Goal: Task Accomplishment & Management: Use online tool/utility

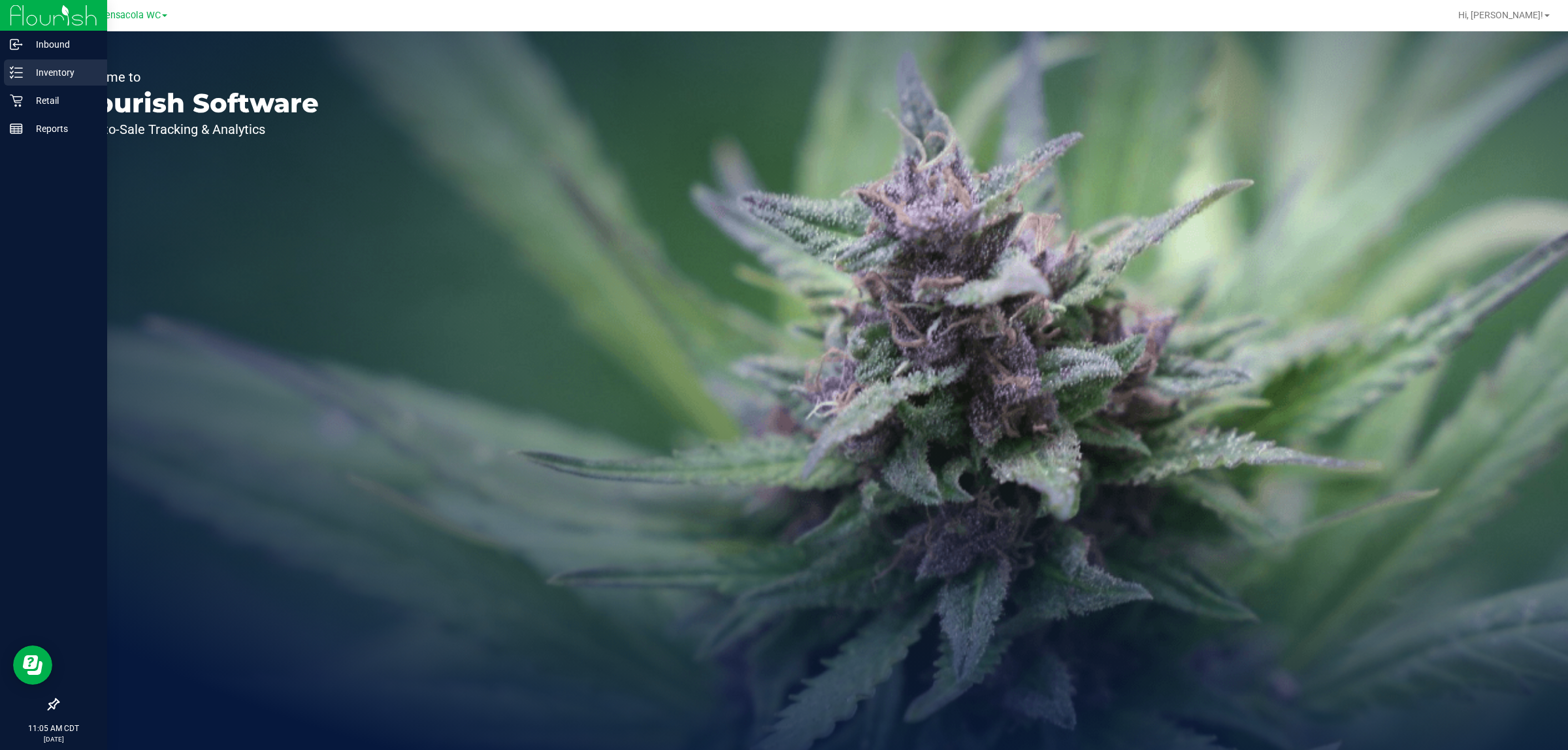
click at [33, 72] on p "Inventory" at bounding box center [62, 72] width 78 height 15
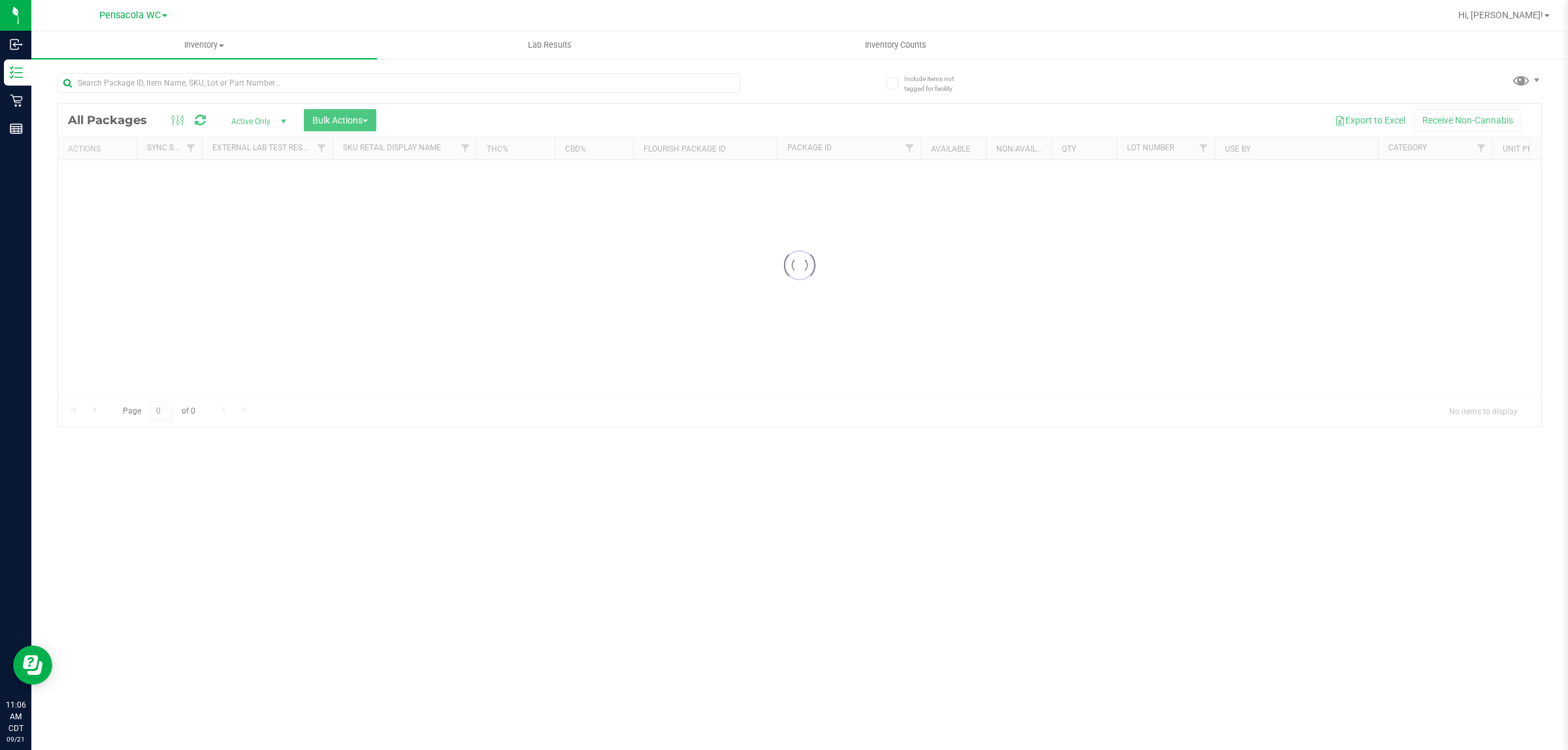
click at [200, 69] on div at bounding box center [428, 82] width 742 height 41
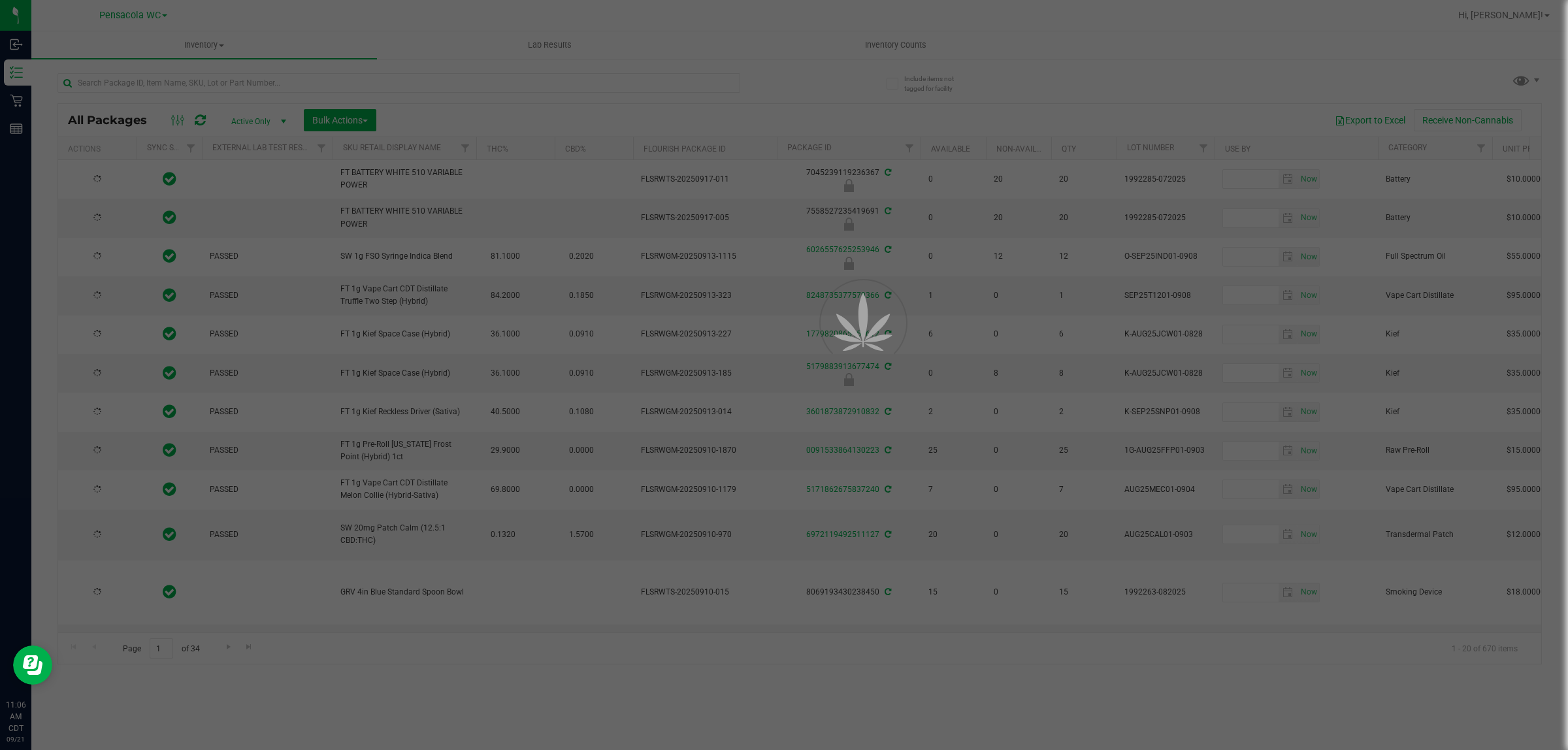
click at [203, 77] on div at bounding box center [784, 375] width 1568 height 750
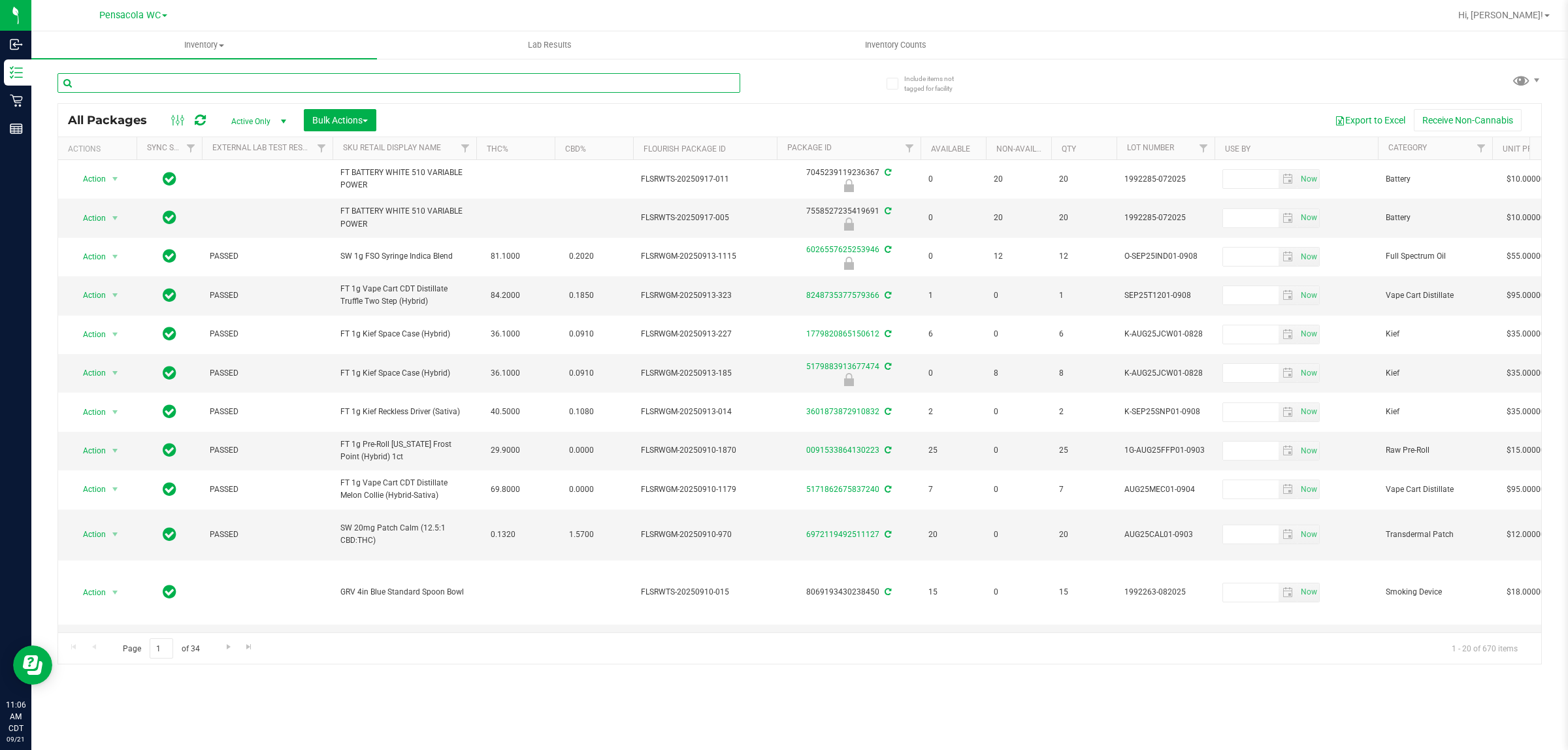
click at [213, 75] on input "text" at bounding box center [399, 83] width 683 height 19
type input "0044611337601730"
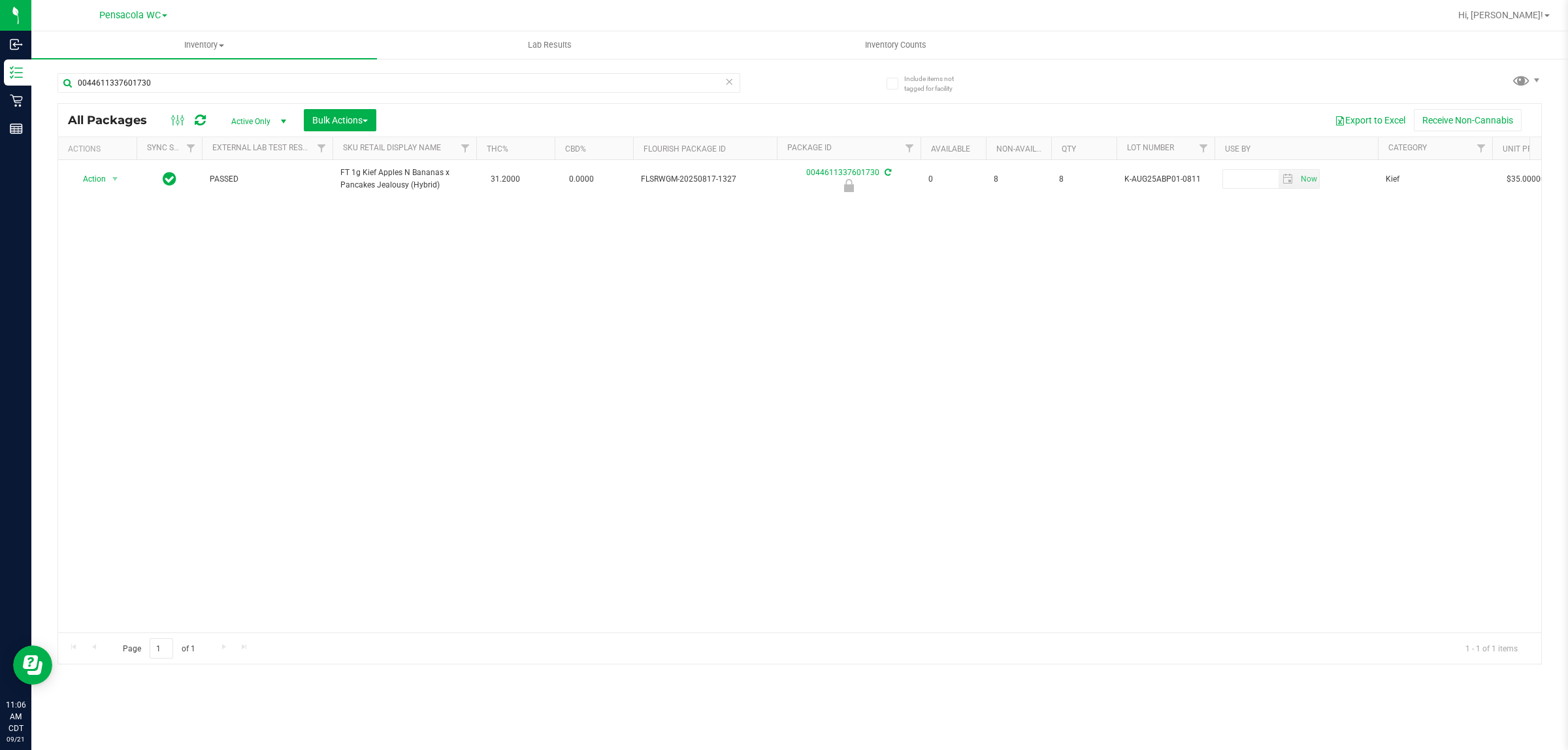
click at [102, 150] on div "Actions" at bounding box center [99, 148] width 64 height 9
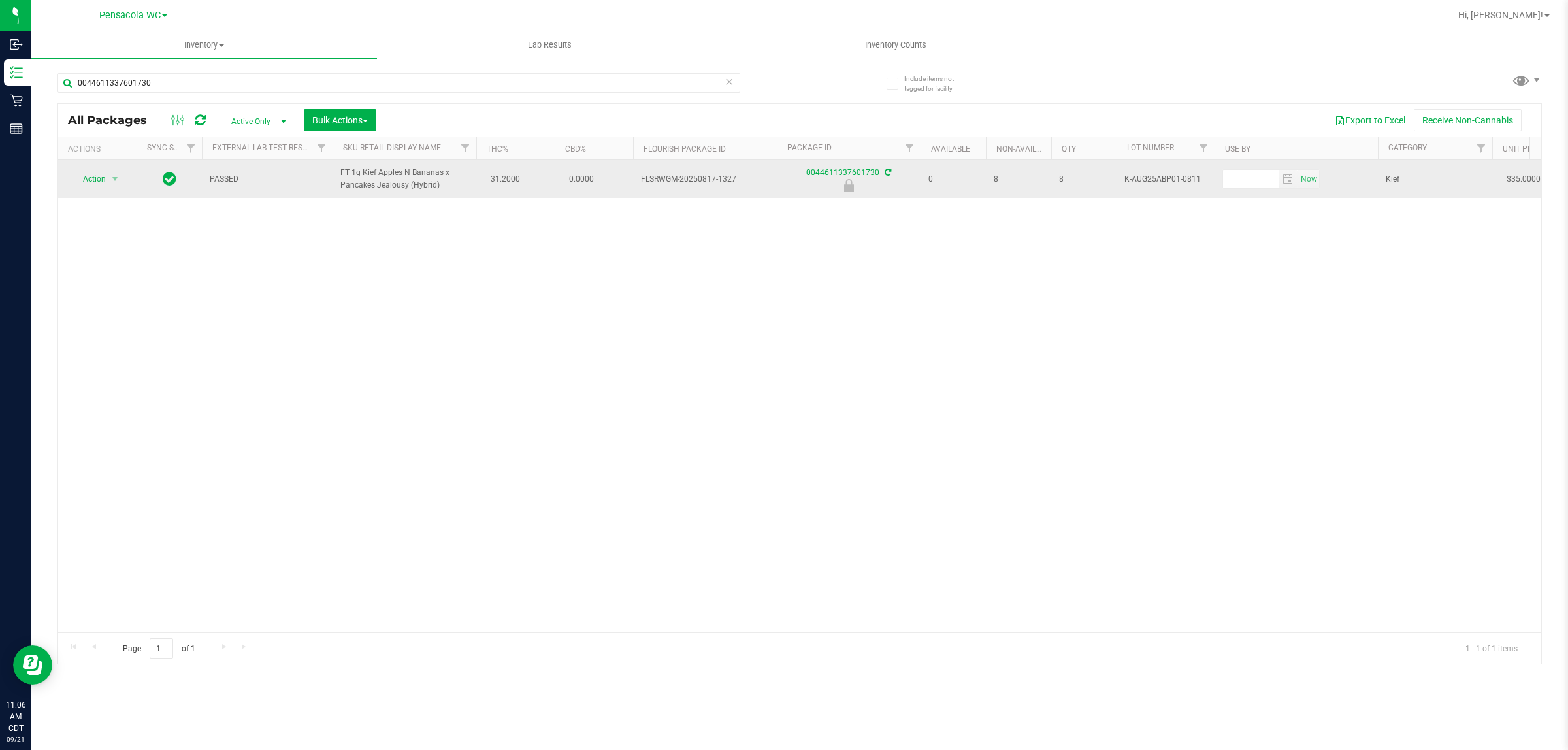
click at [94, 180] on span "Action" at bounding box center [89, 178] width 36 height 18
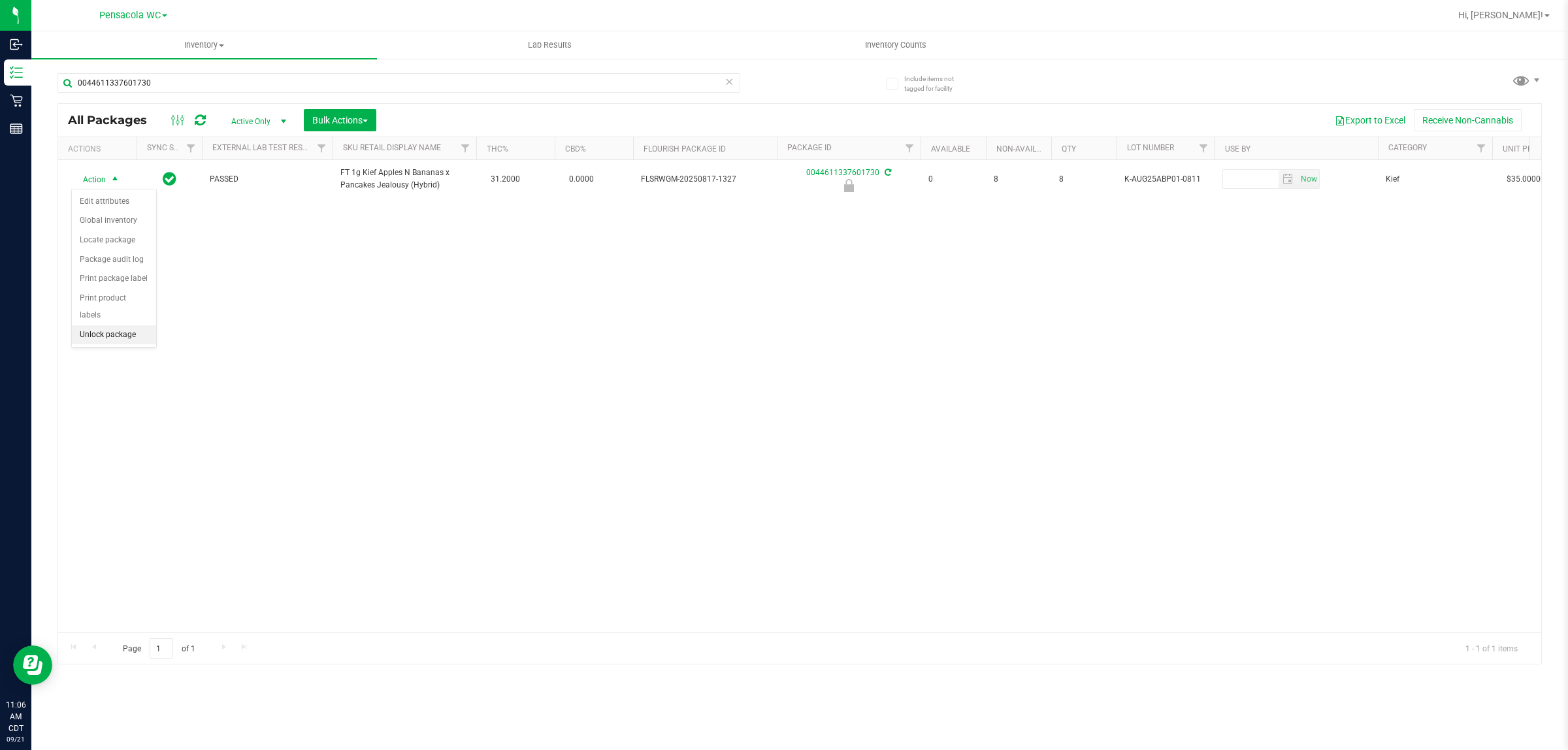
click at [96, 325] on li "Unlock package" at bounding box center [114, 335] width 84 height 19
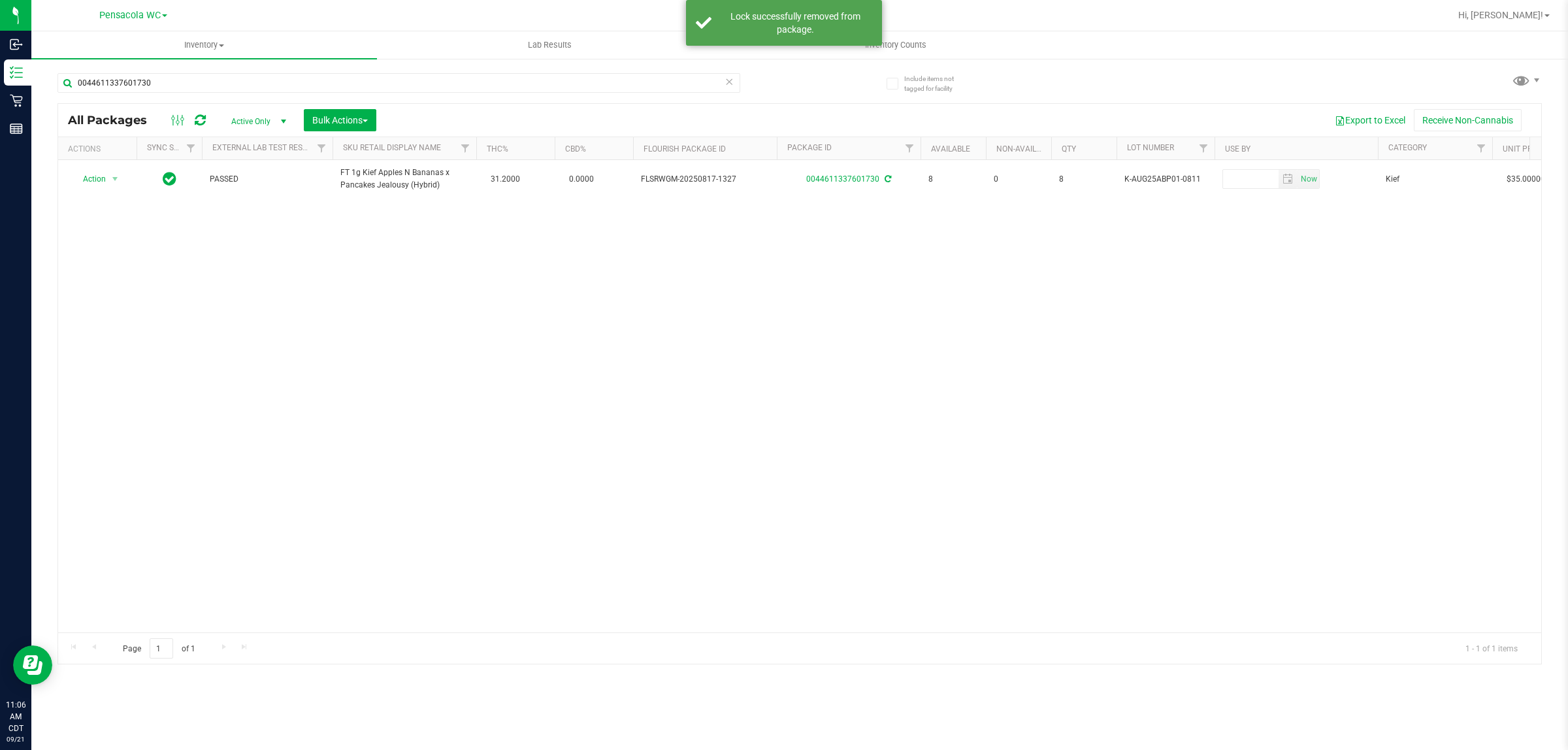
click at [98, 157] on th "Actions" at bounding box center [96, 148] width 78 height 23
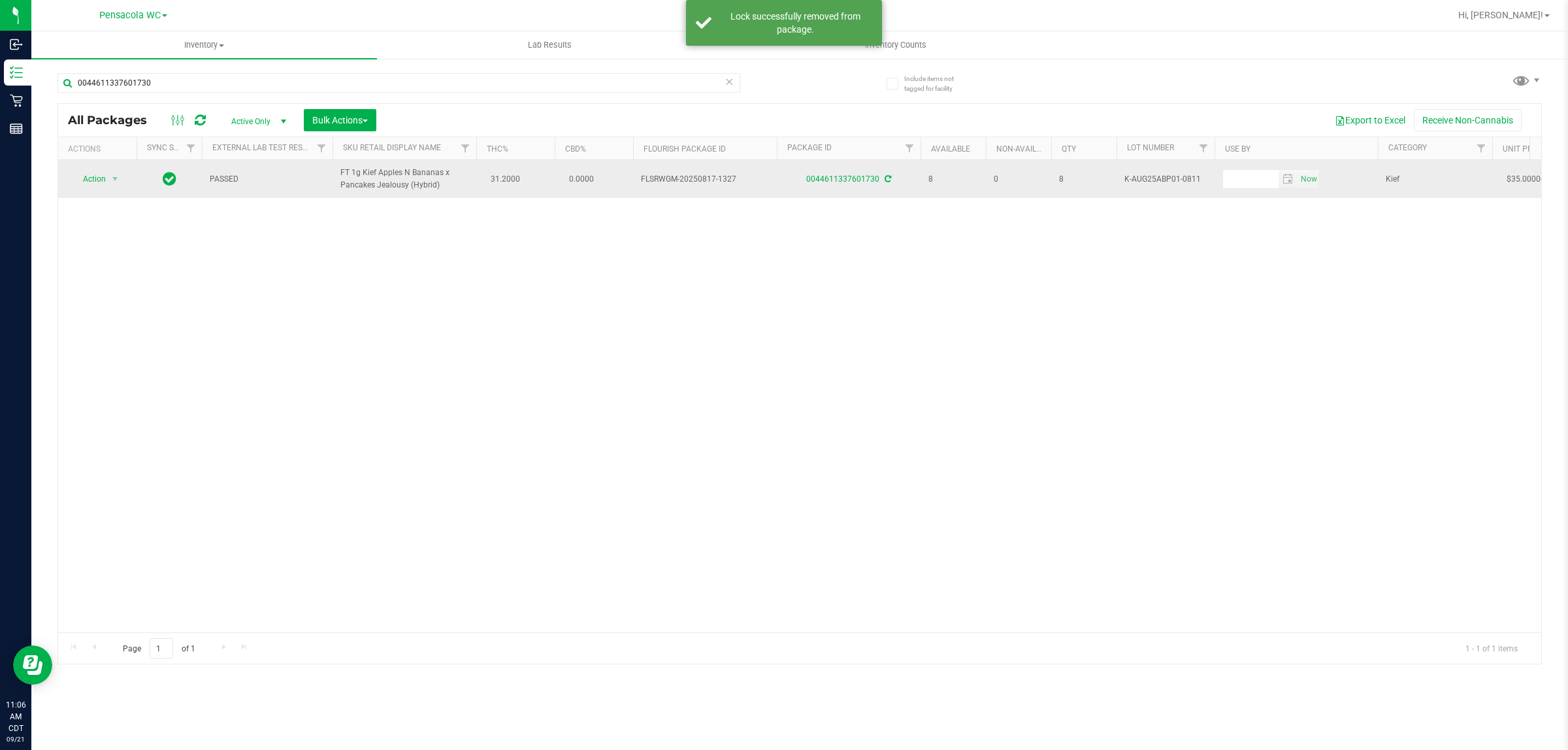
click at [86, 178] on span "Action" at bounding box center [89, 178] width 36 height 18
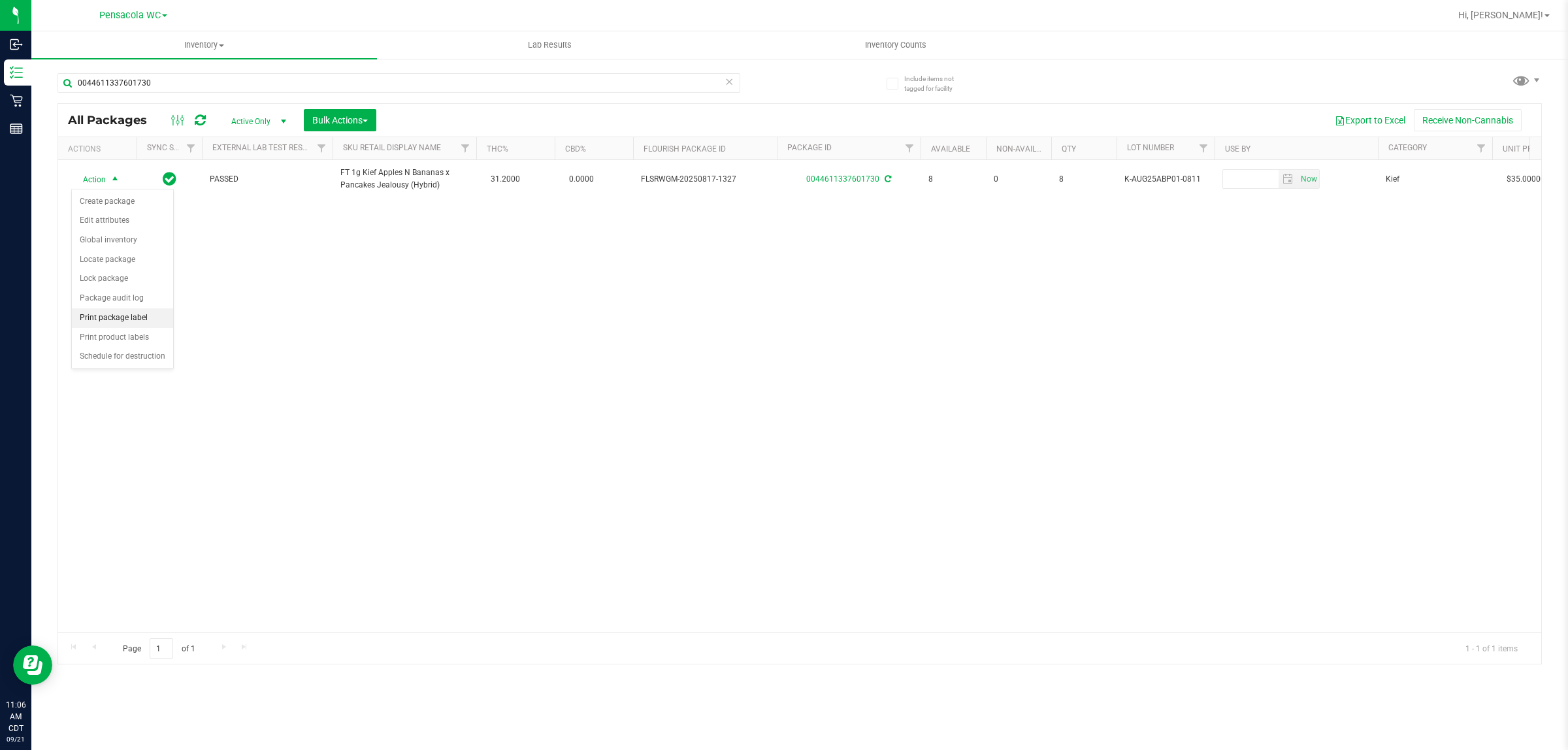
click at [147, 314] on li "Print package label" at bounding box center [122, 318] width 101 height 19
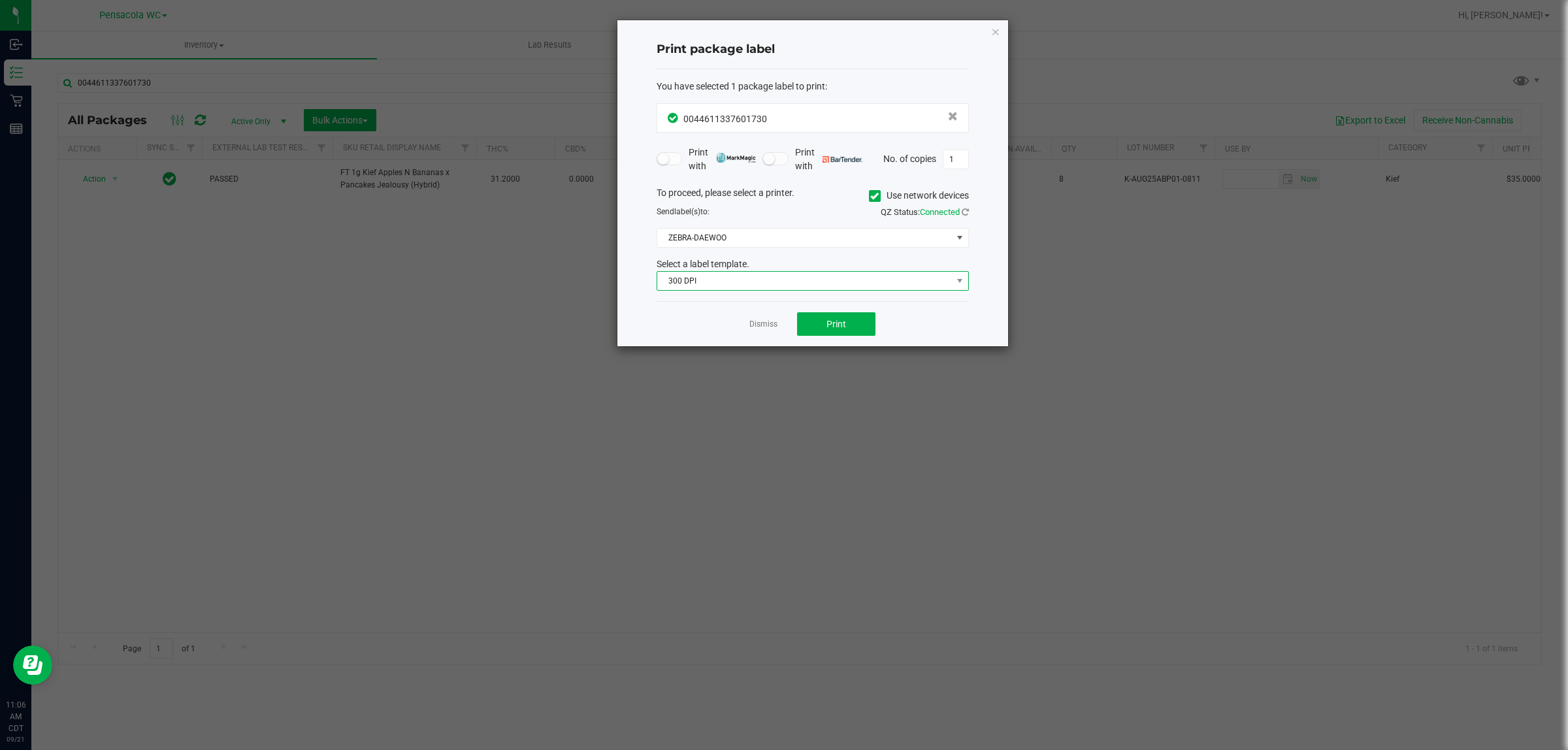
click at [752, 280] on span "300 DPI" at bounding box center [803, 281] width 294 height 18
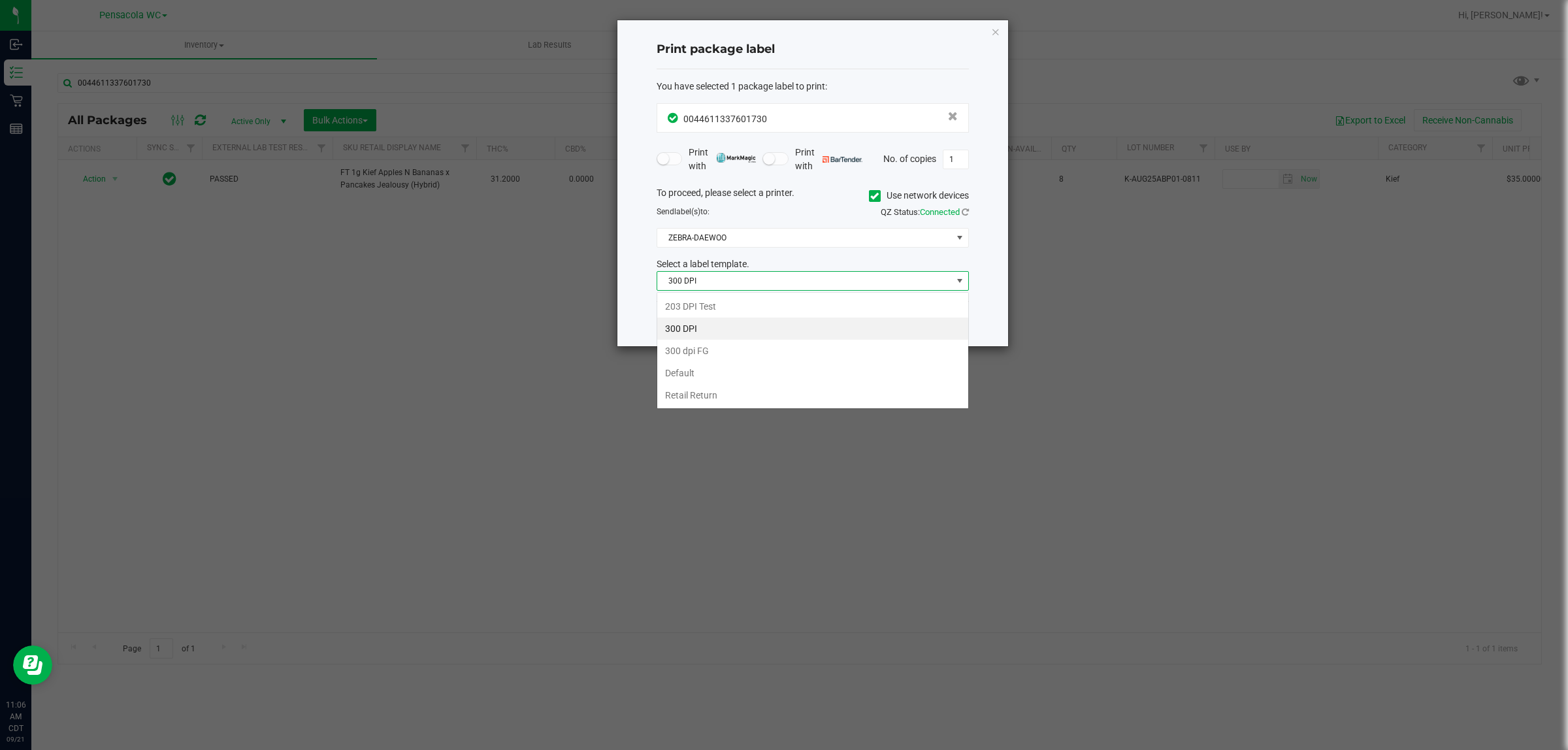
scroll to position [20, 311]
click at [756, 310] on li "203 DPI Test" at bounding box center [812, 306] width 311 height 22
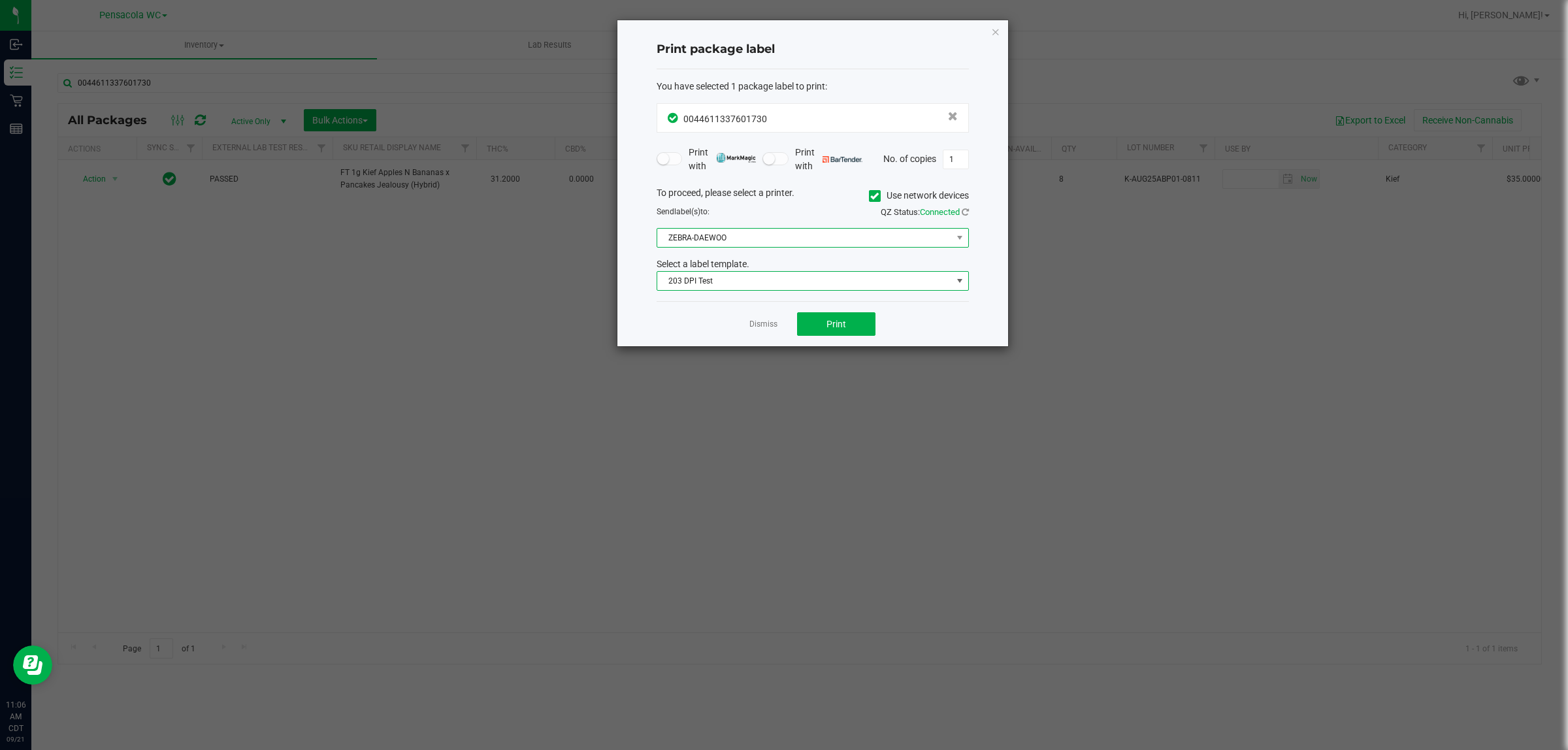
click at [772, 245] on span "ZEBRA-DAEWOO" at bounding box center [803, 237] width 294 height 18
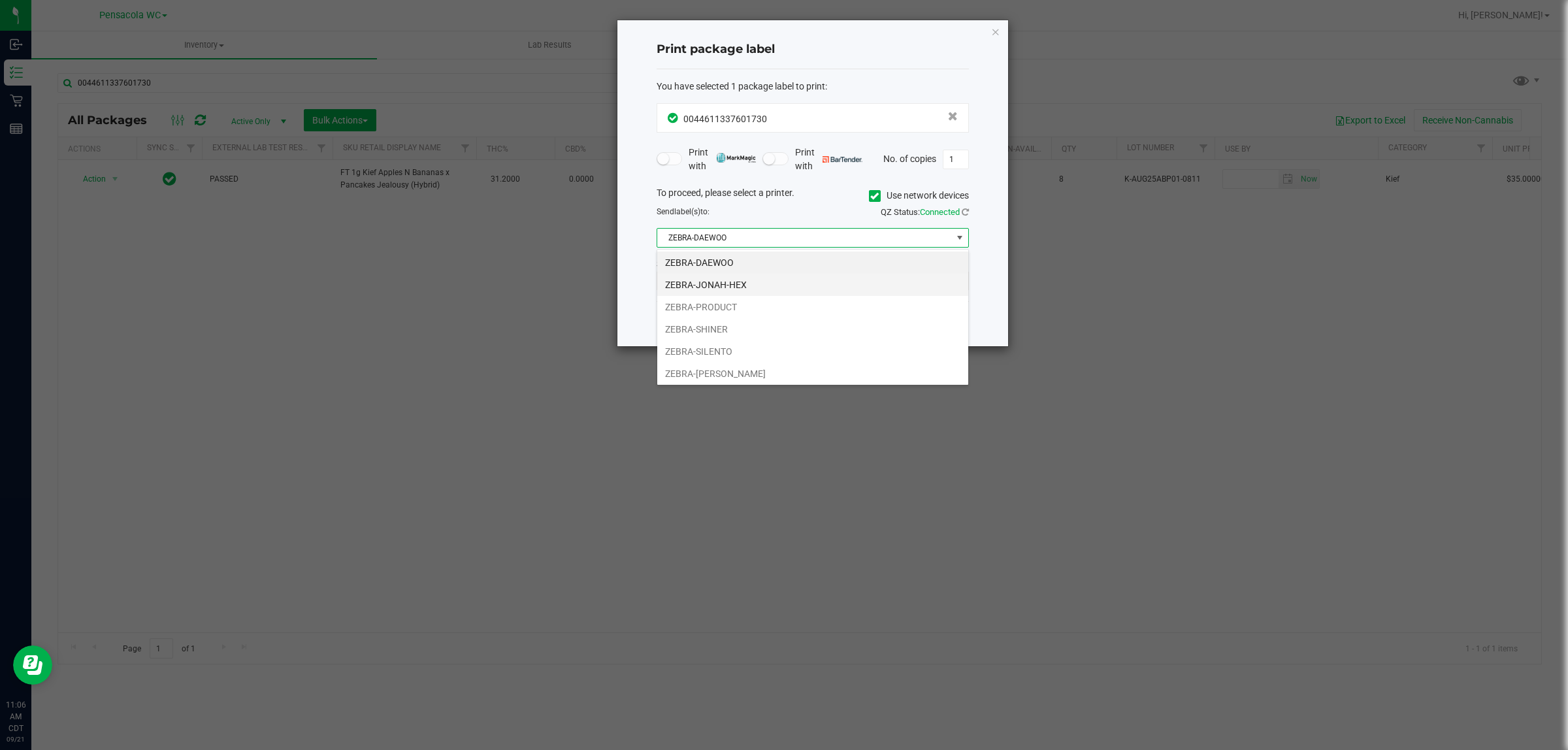
click at [758, 284] on li "ZEBRA-JONAH-HEX" at bounding box center [812, 284] width 311 height 22
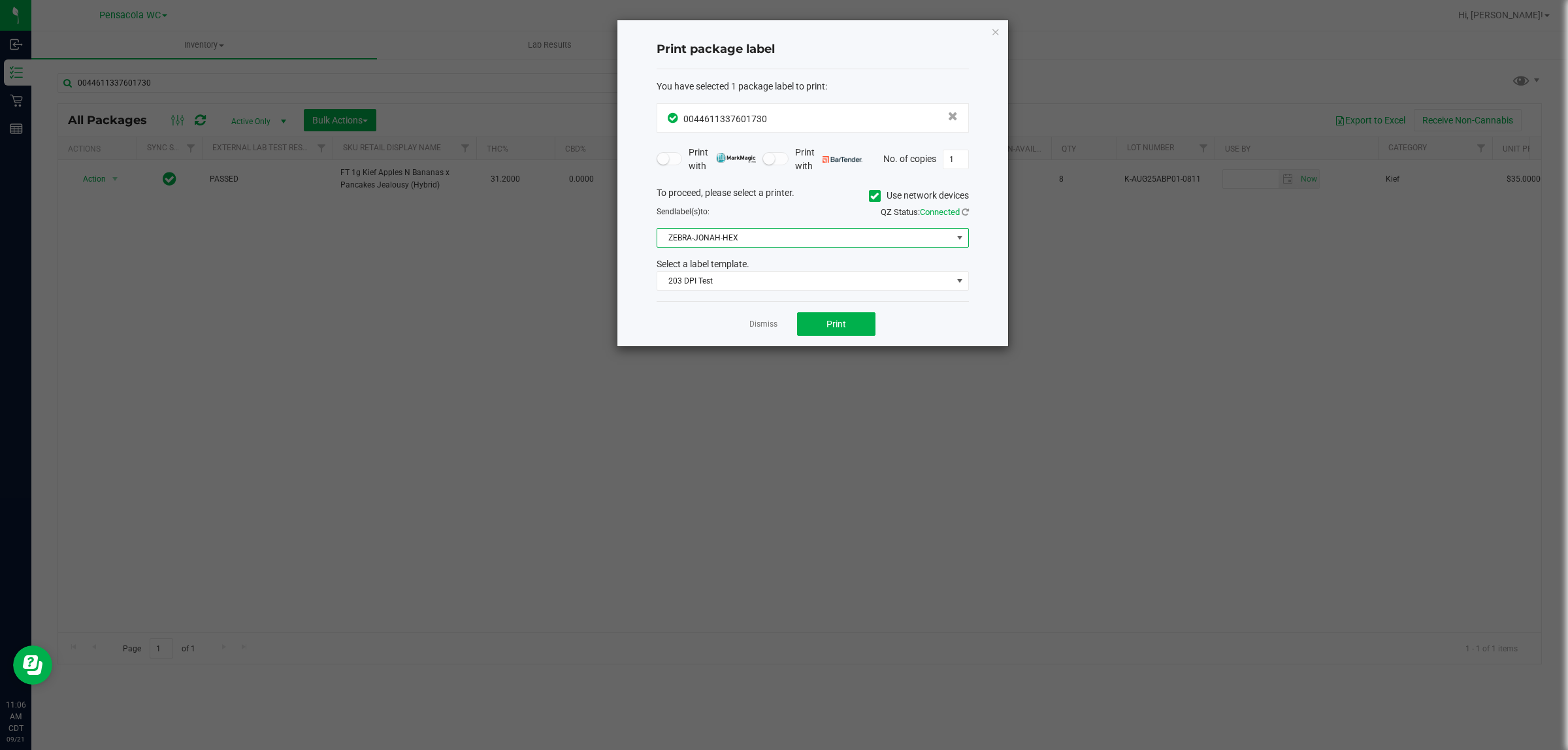
click at [737, 240] on span "ZEBRA-JONAH-HEX" at bounding box center [803, 237] width 294 height 18
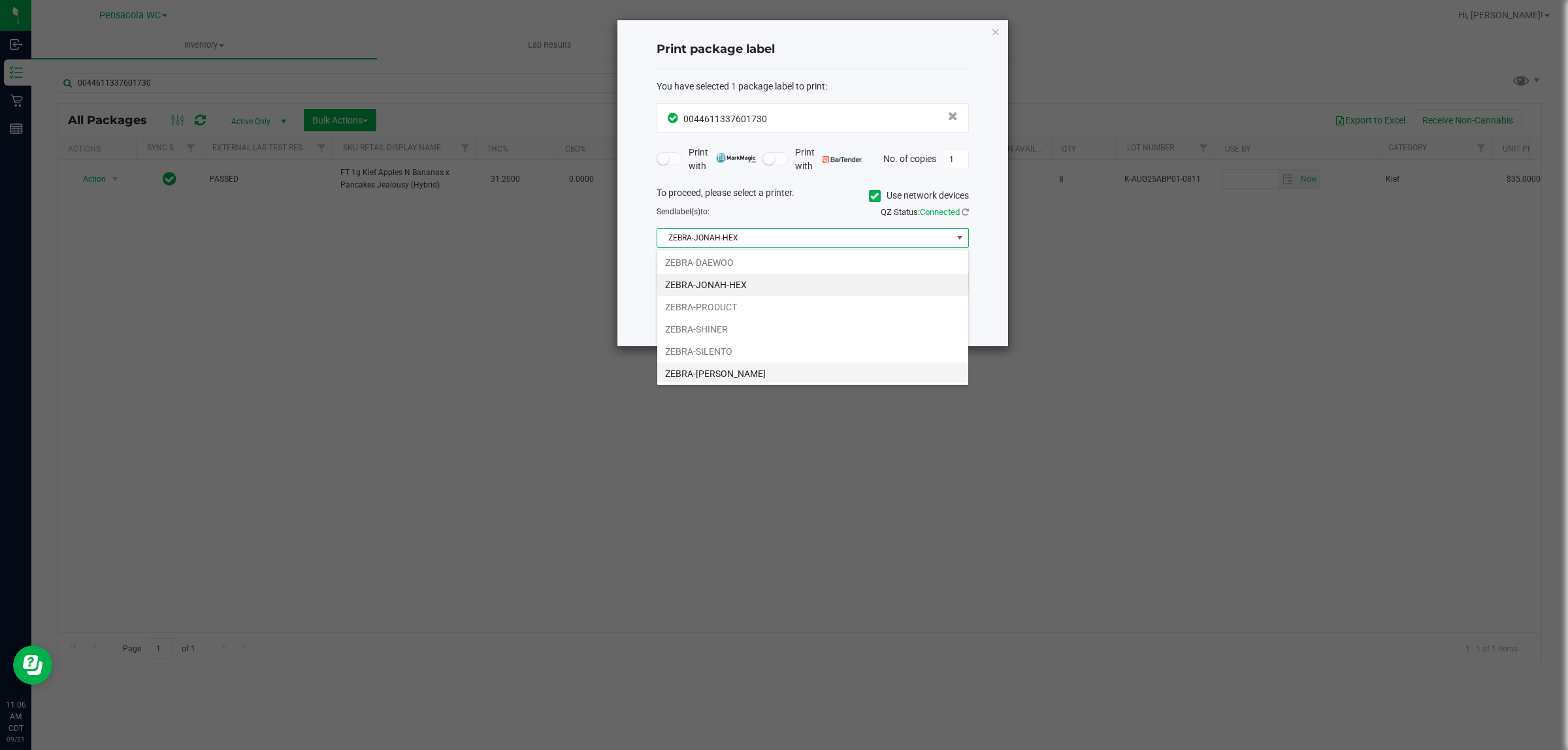
click at [763, 380] on li "ZEBRA-[PERSON_NAME]" at bounding box center [812, 373] width 311 height 22
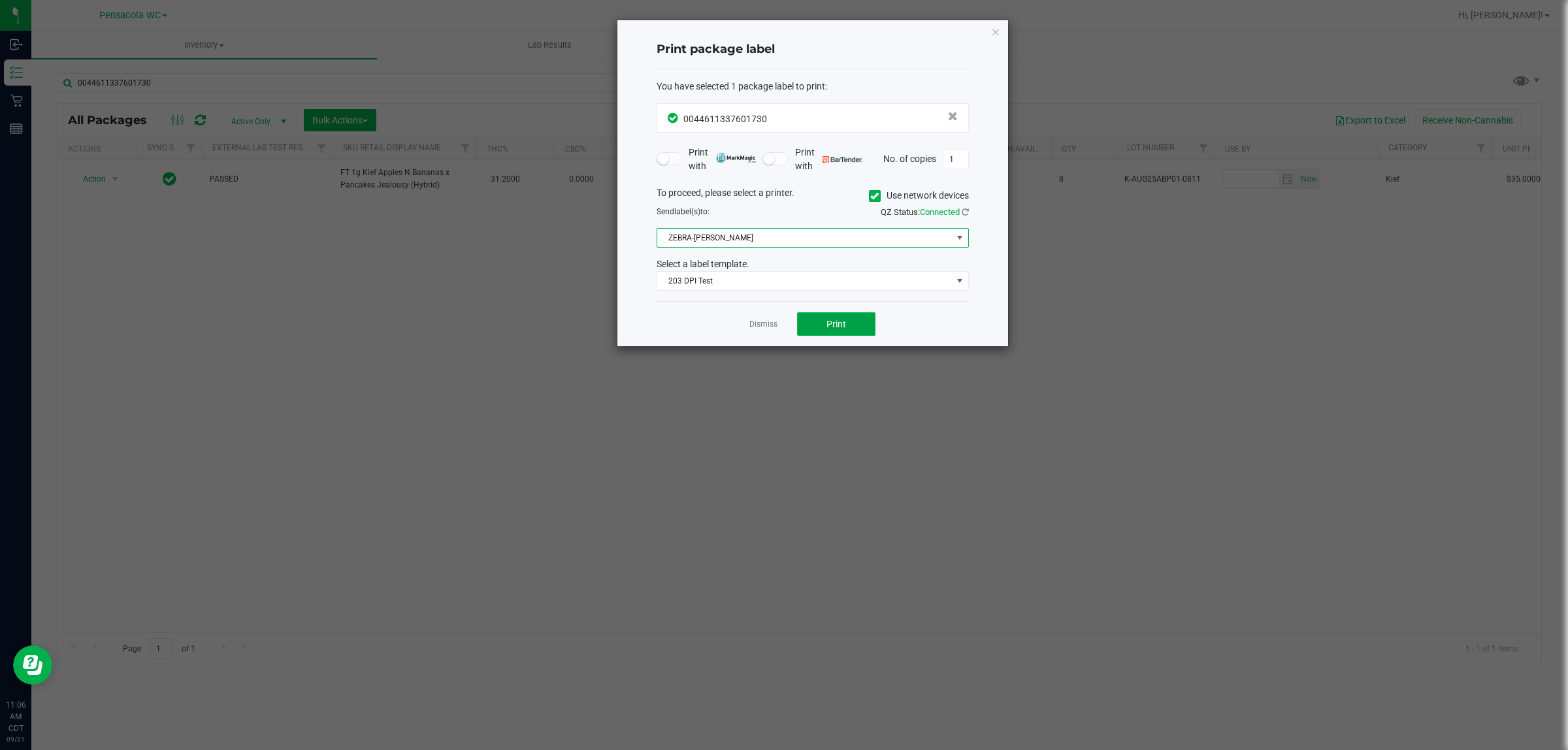
click at [845, 317] on button "Print" at bounding box center [835, 324] width 78 height 23
click at [761, 328] on link "Dismiss" at bounding box center [763, 325] width 28 height 12
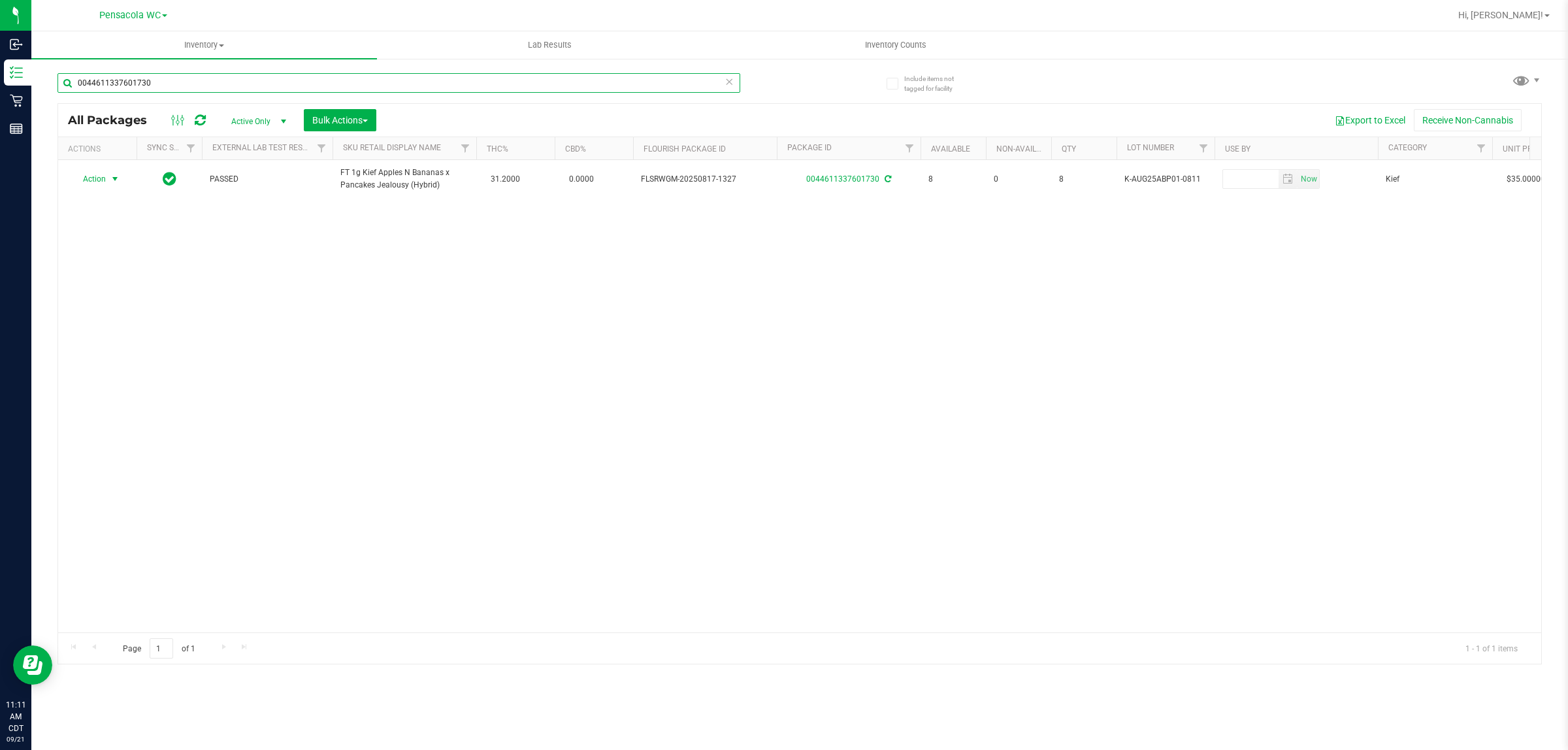
click at [499, 80] on input "0044611337601730" at bounding box center [399, 83] width 683 height 19
type input "6150576836330144"
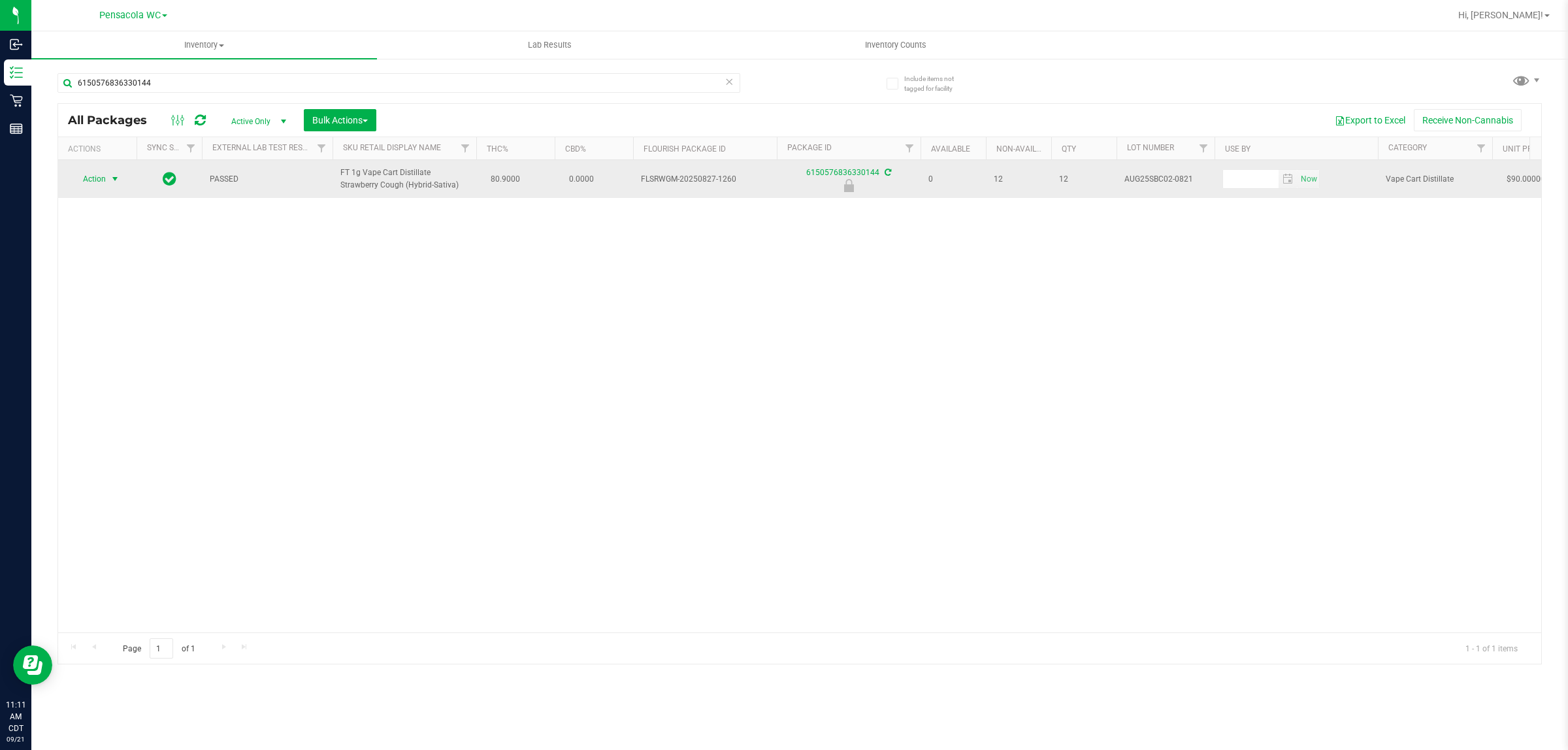
click at [111, 181] on span "select" at bounding box center [115, 178] width 11 height 11
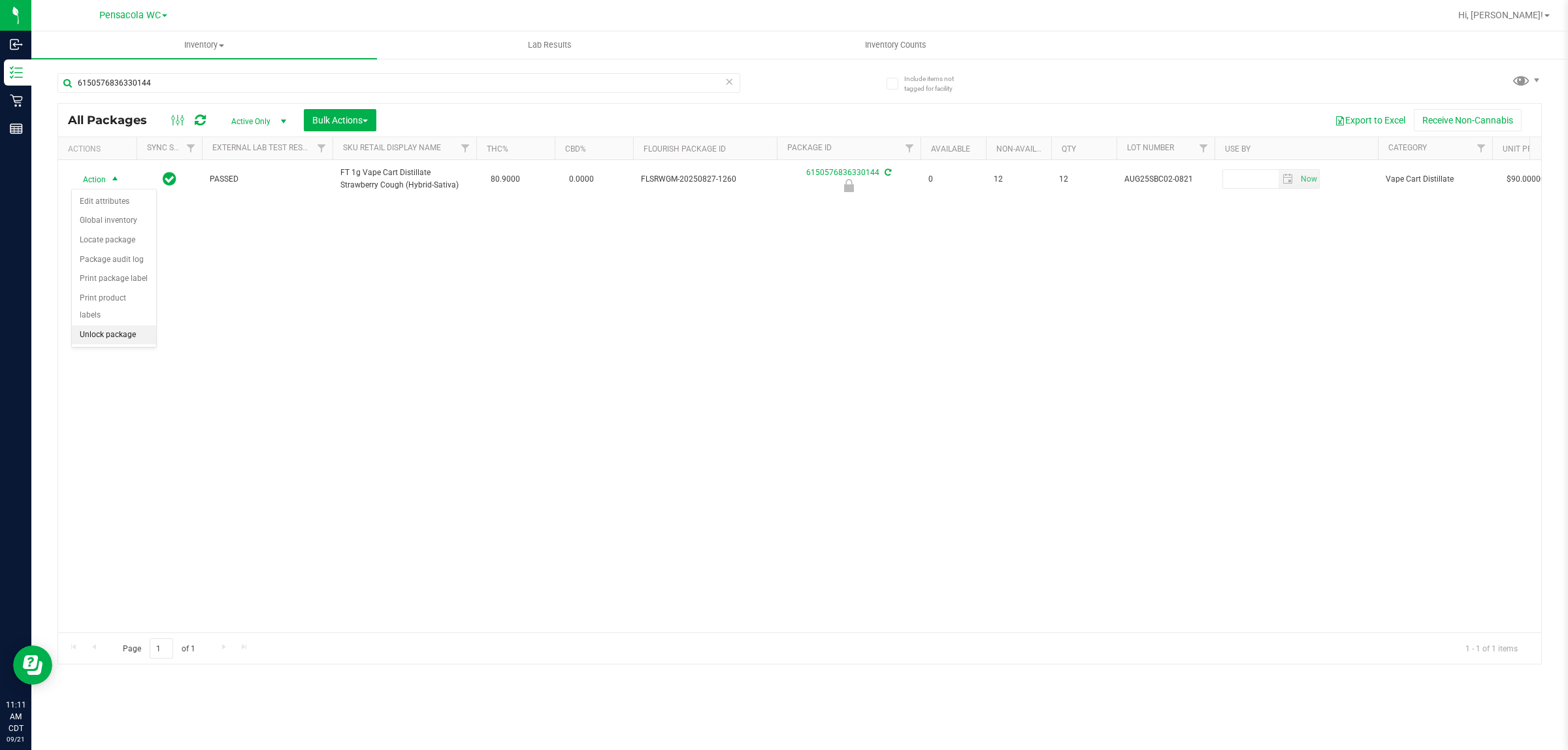
click at [115, 325] on li "Unlock package" at bounding box center [114, 335] width 84 height 19
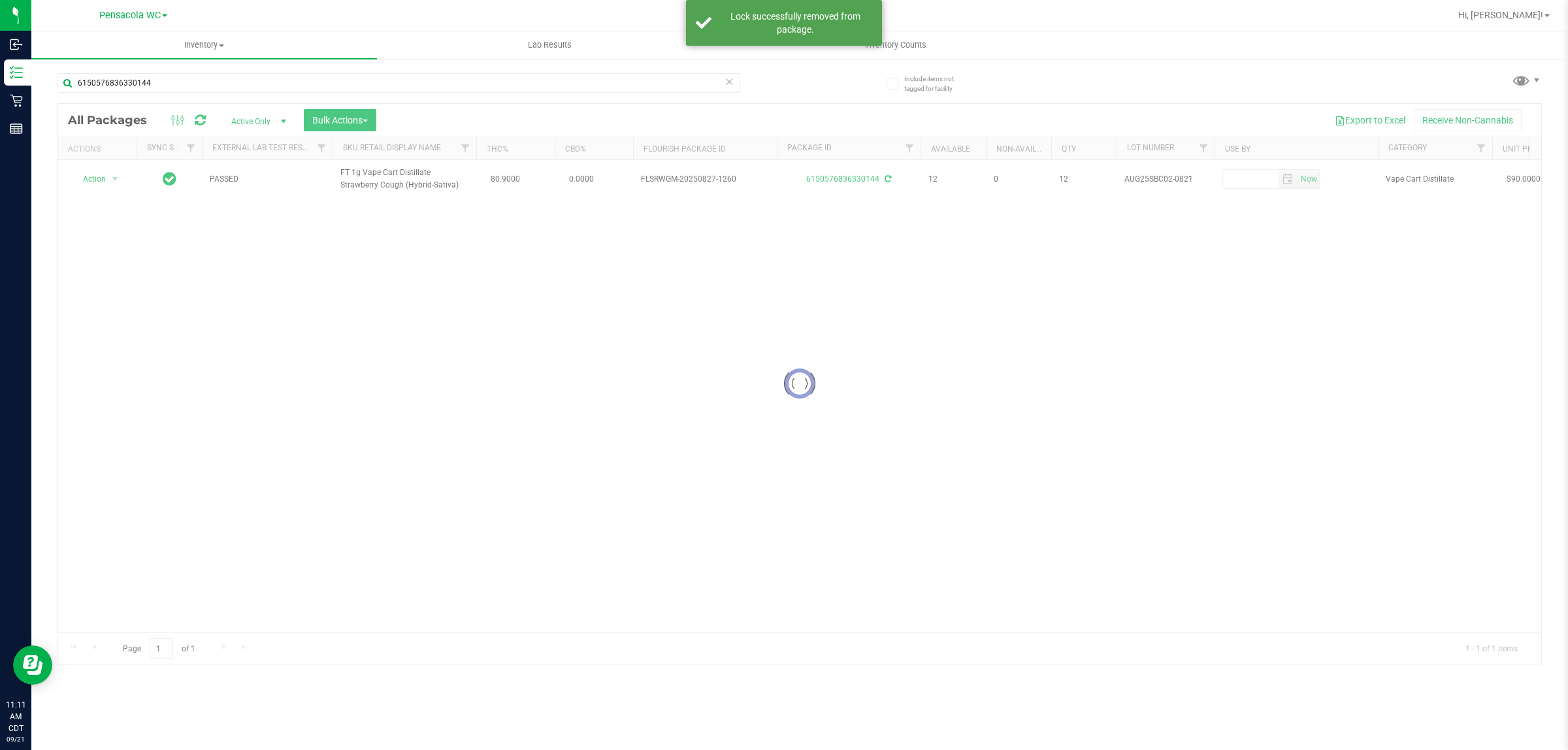
click at [109, 183] on div at bounding box center [799, 384] width 1483 height 559
click at [102, 177] on div at bounding box center [799, 384] width 1483 height 559
click at [84, 178] on div at bounding box center [799, 384] width 1483 height 559
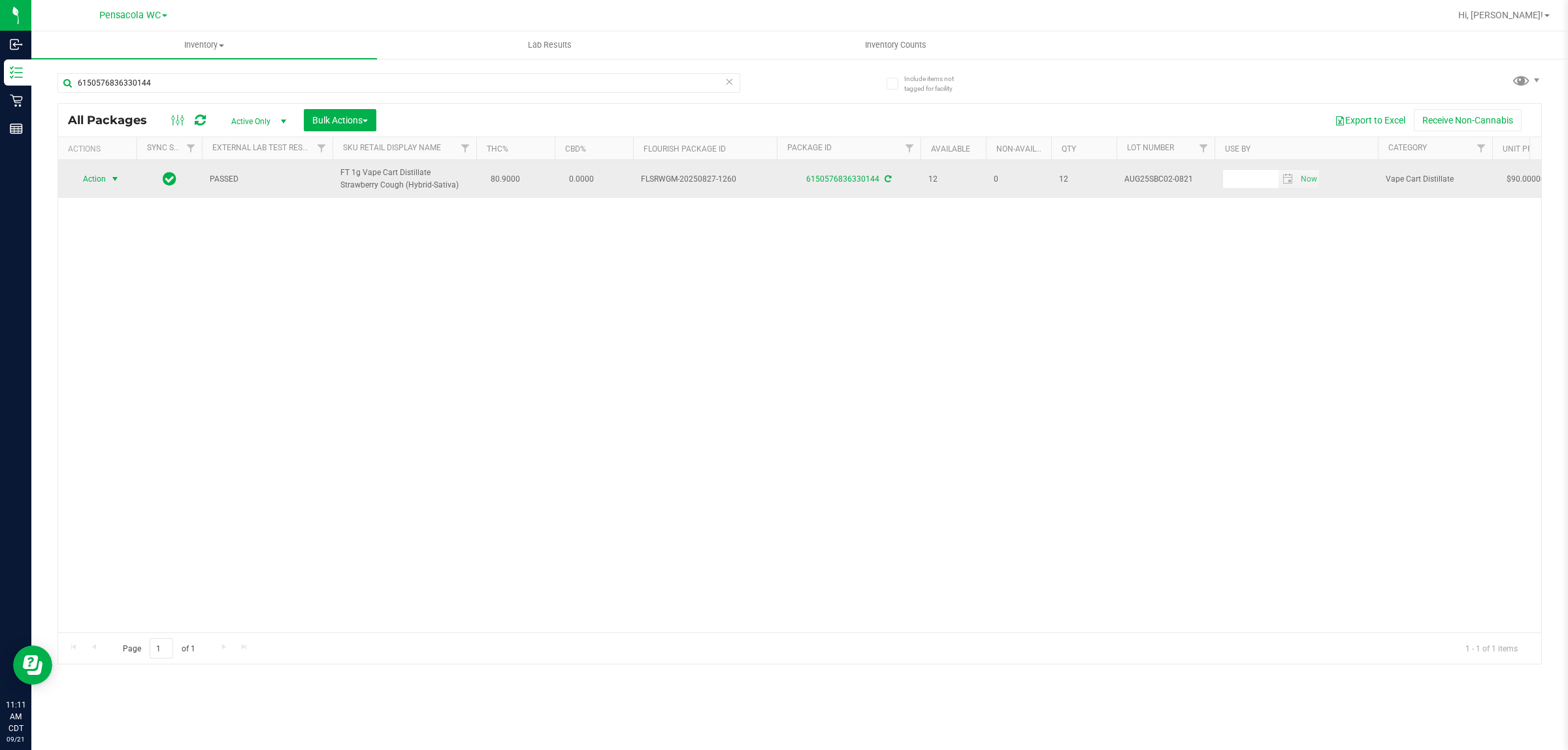
click at [110, 179] on span "select" at bounding box center [115, 178] width 11 height 11
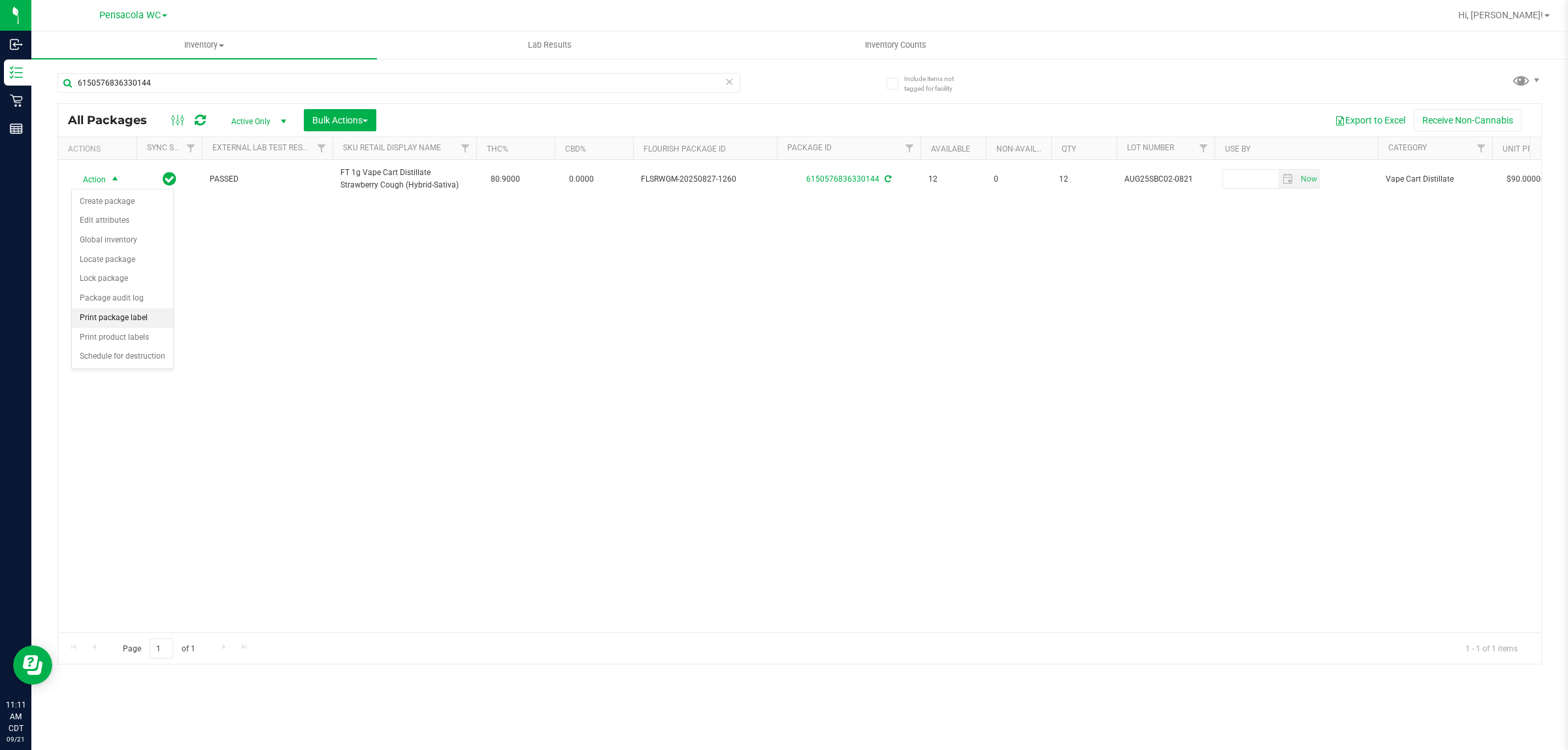
click at [154, 321] on li "Print package label" at bounding box center [122, 318] width 101 height 19
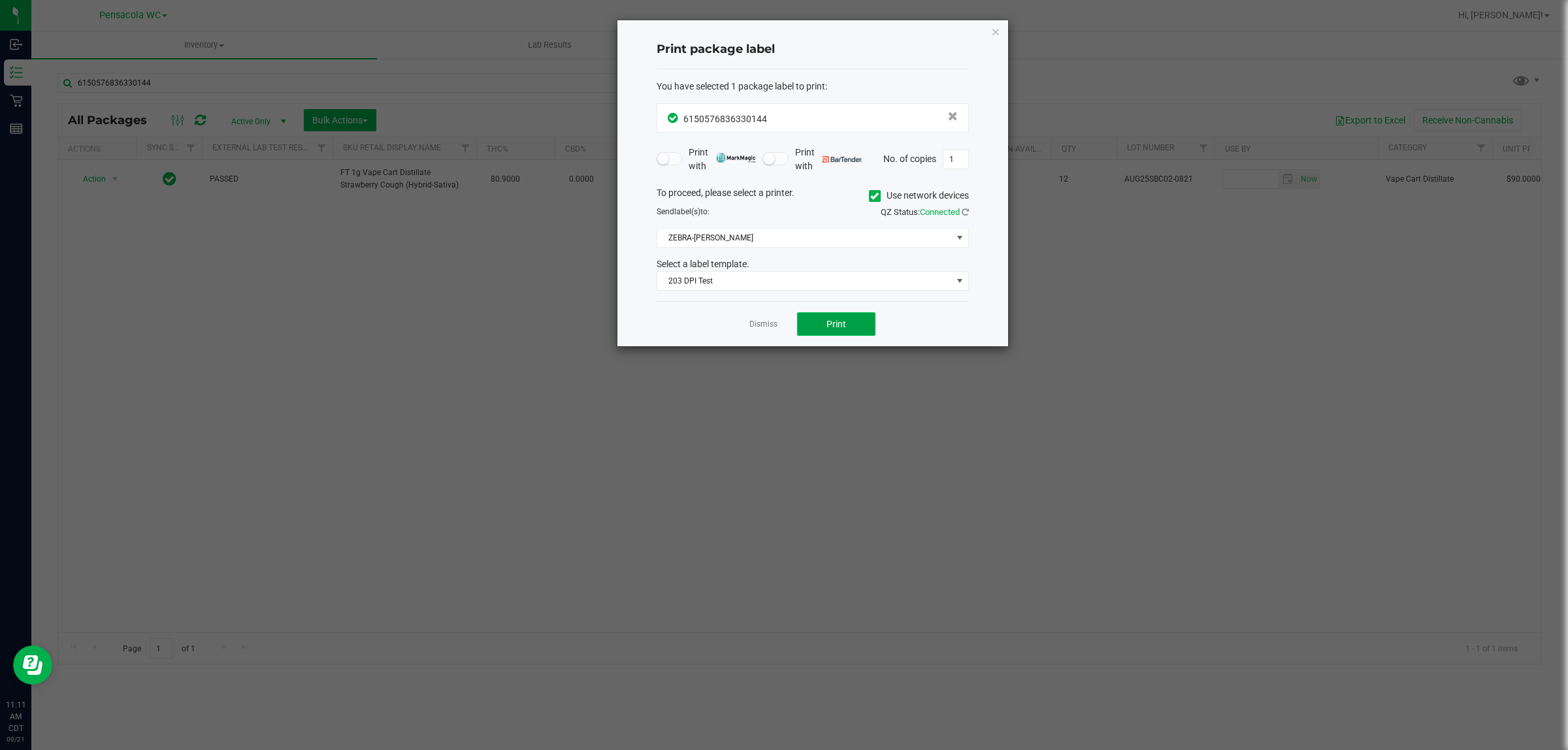
click at [850, 327] on button "Print" at bounding box center [835, 324] width 78 height 23
click at [995, 23] on icon "button" at bounding box center [995, 31] width 9 height 15
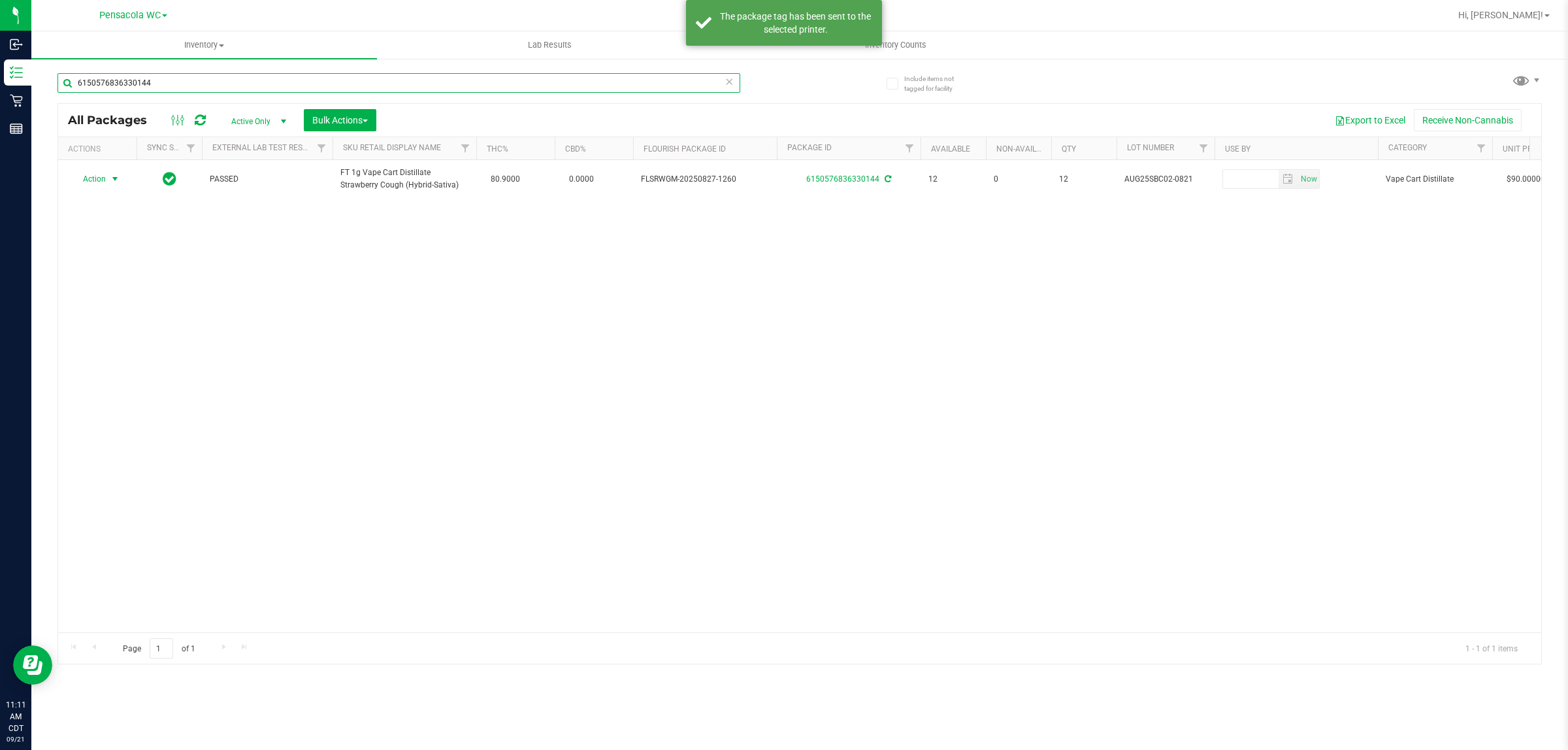
click at [265, 74] on input "6150576836330144" at bounding box center [399, 83] width 683 height 19
click at [265, 73] on input "6150576836330144" at bounding box center [399, 83] width 683 height 19
type input "7737389194080106"
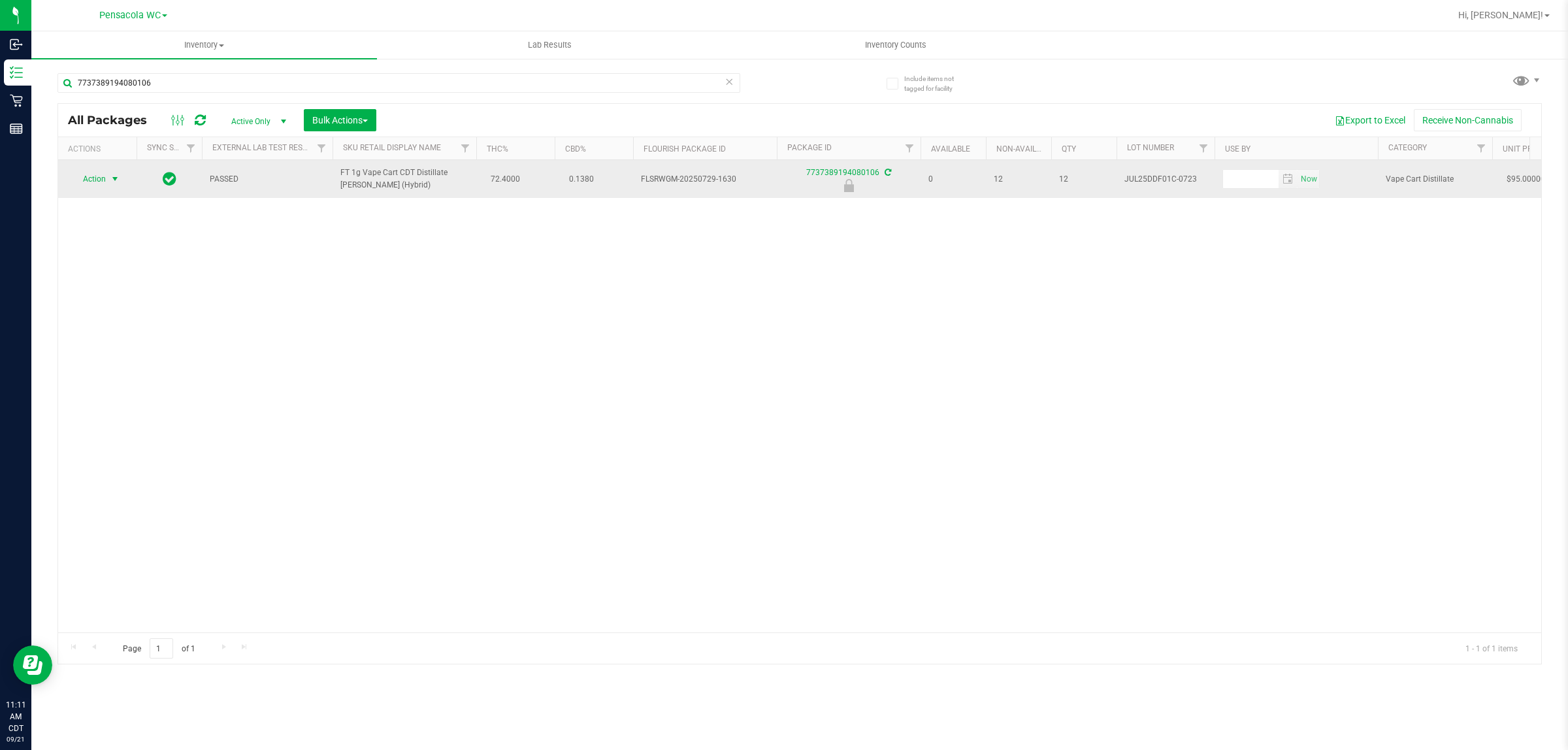
click at [110, 179] on span "select" at bounding box center [115, 178] width 11 height 11
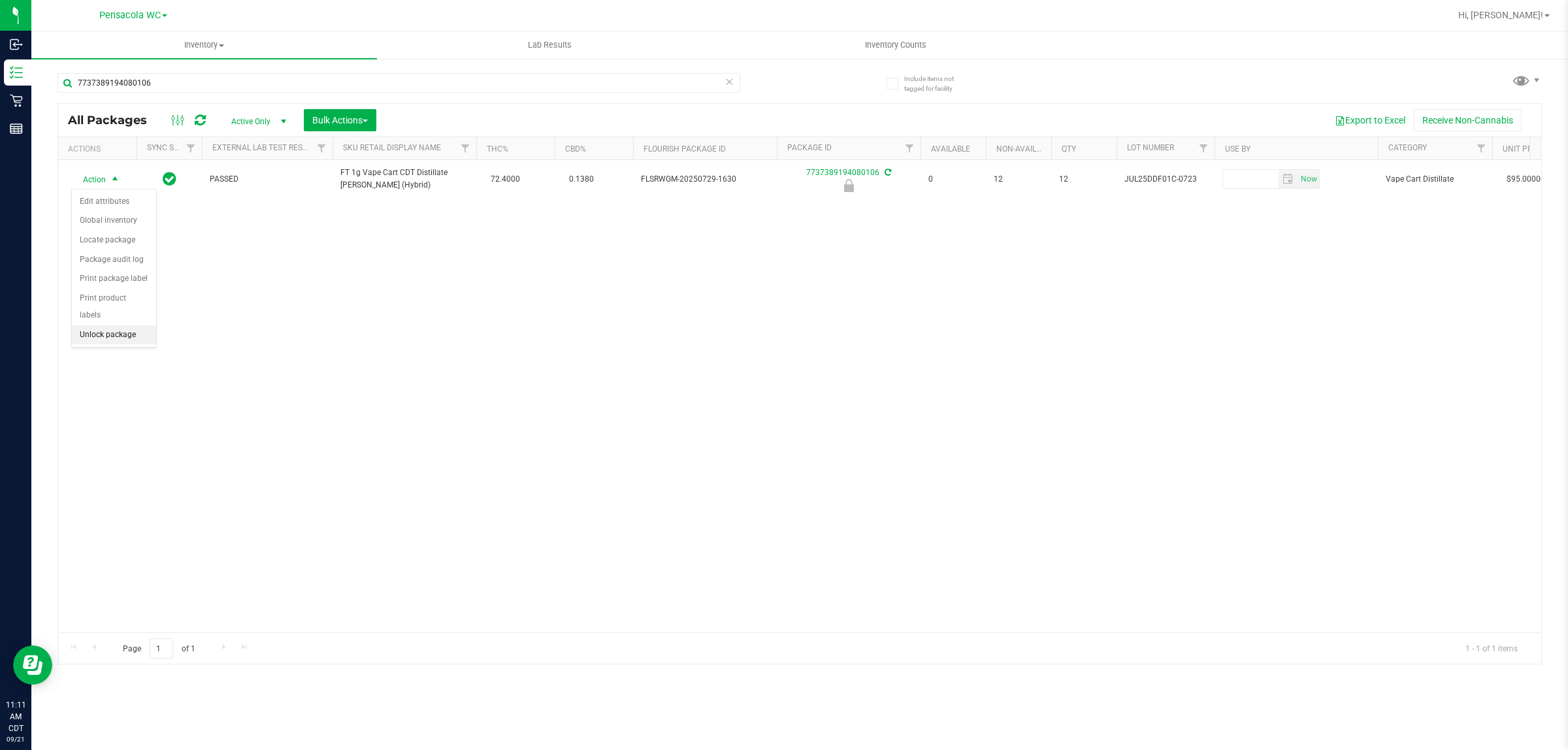
click at [115, 325] on li "Unlock package" at bounding box center [114, 335] width 84 height 19
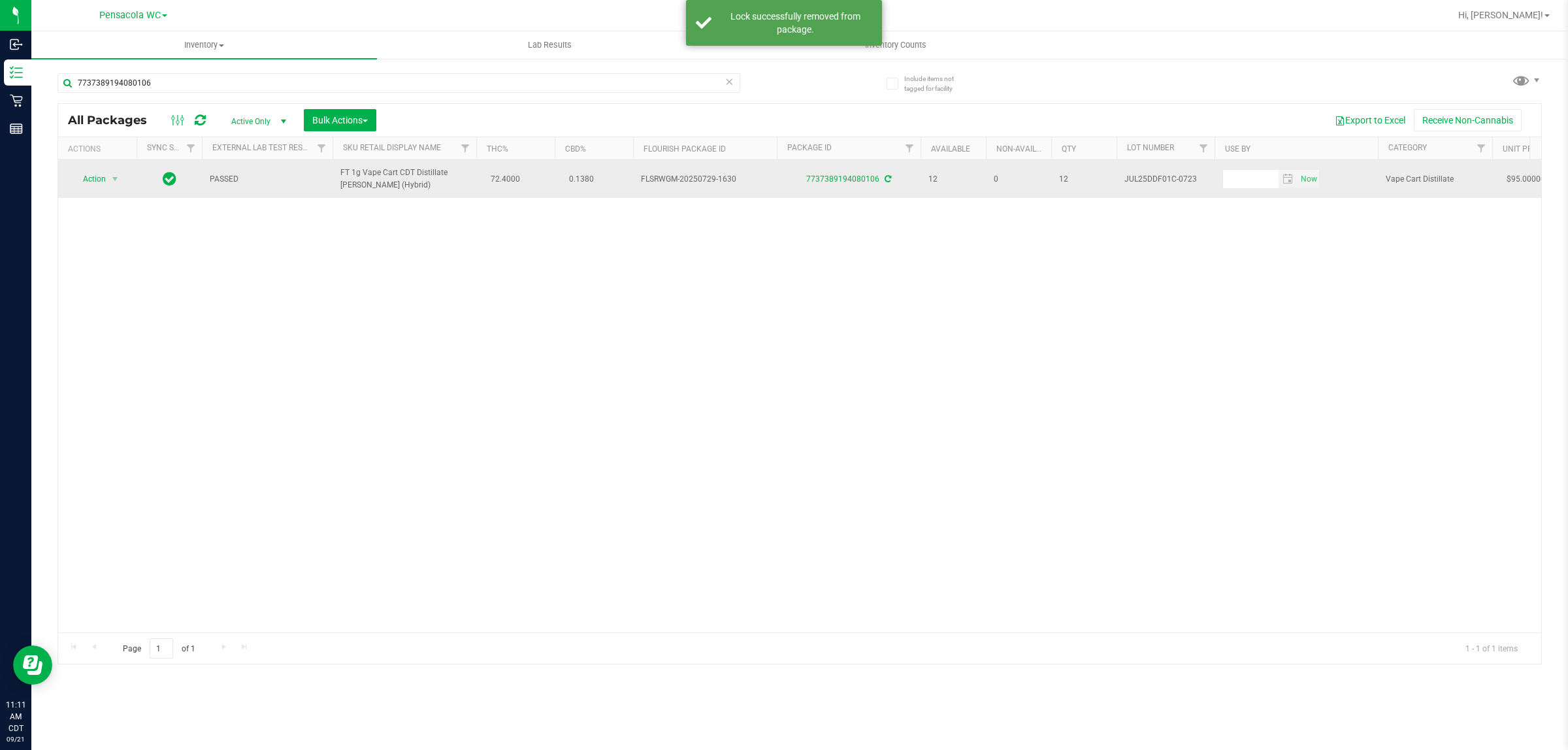
click at [93, 183] on span "Action" at bounding box center [89, 178] width 36 height 18
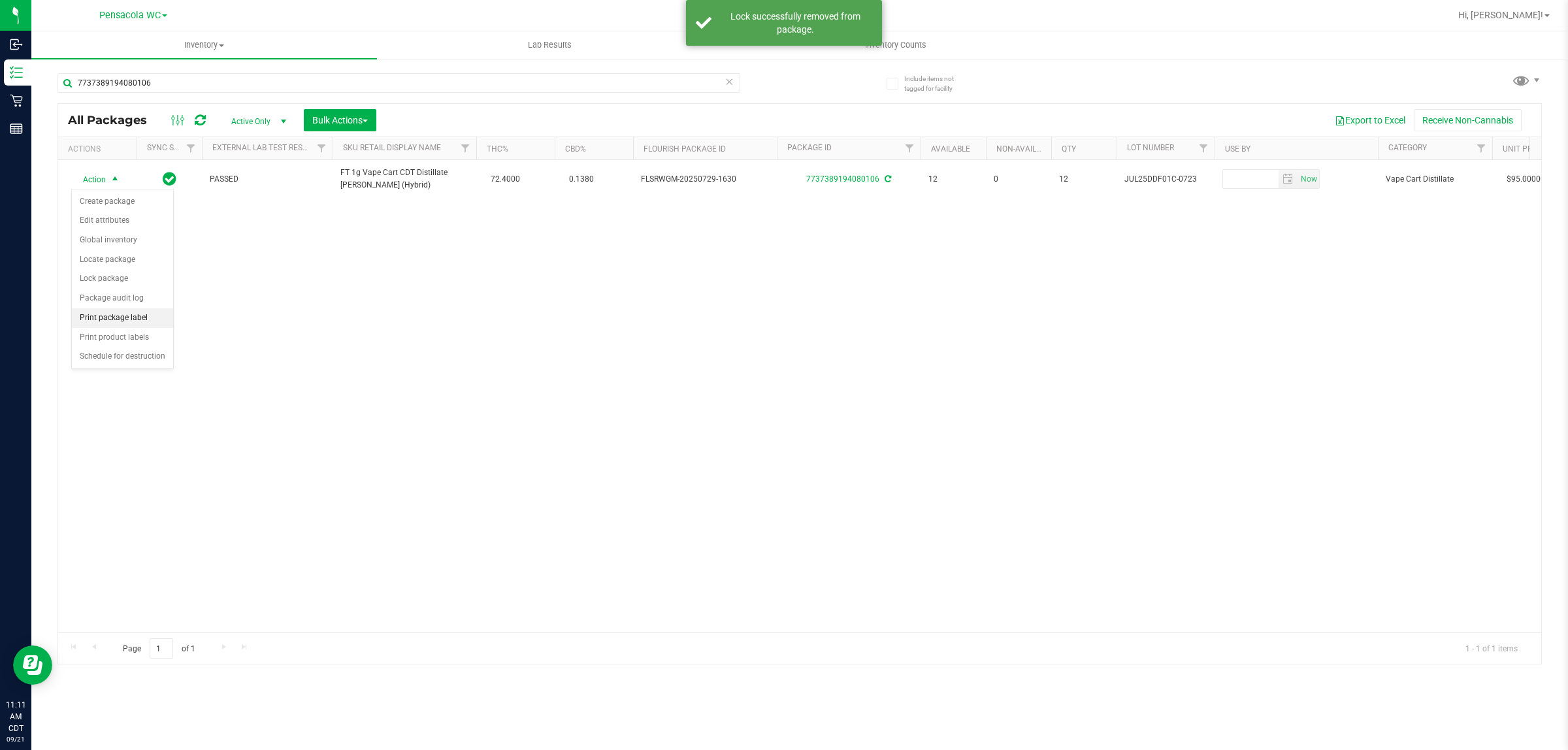
click at [142, 324] on li "Print package label" at bounding box center [122, 318] width 101 height 19
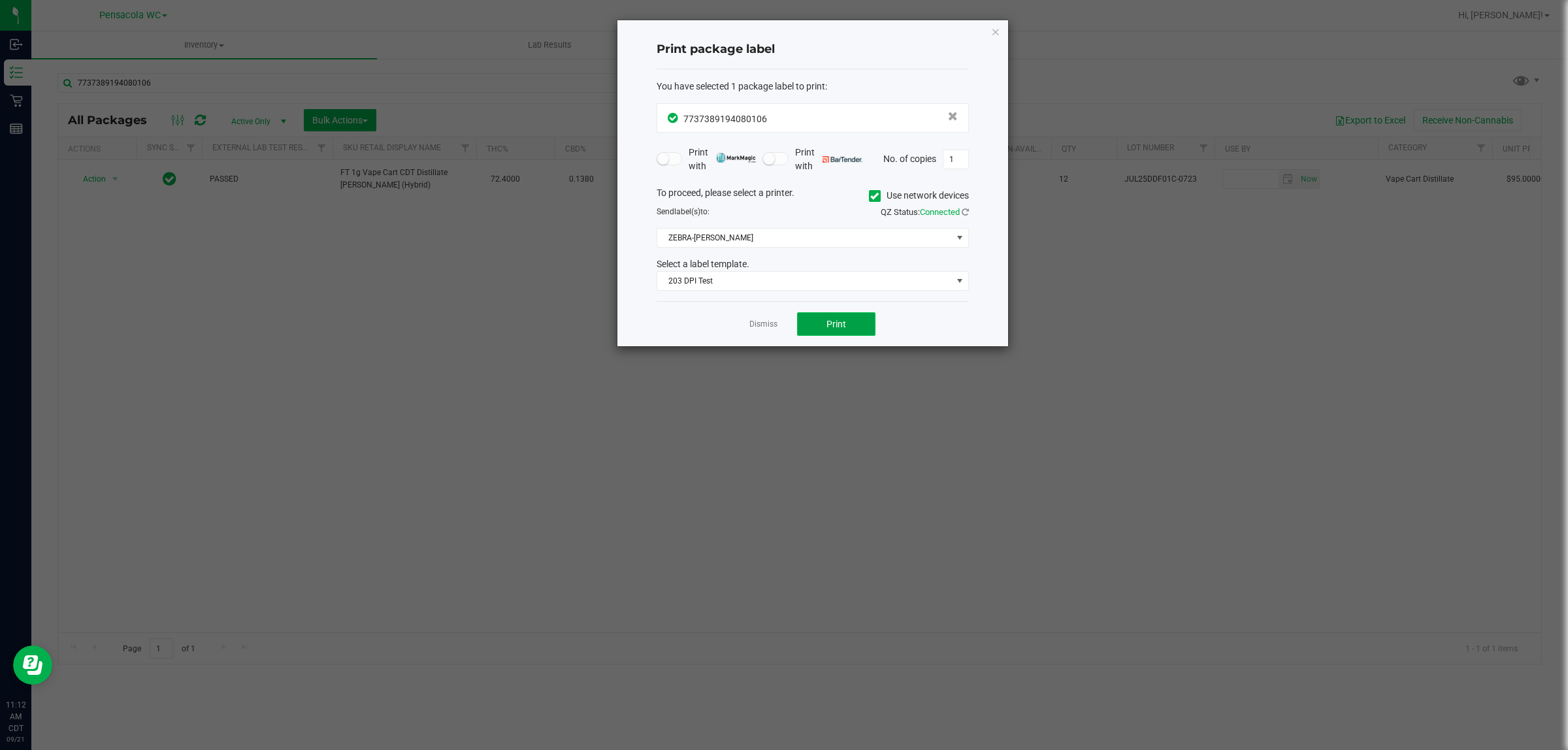
click at [850, 335] on button "Print" at bounding box center [835, 324] width 78 height 23
click at [994, 33] on icon "button" at bounding box center [995, 31] width 9 height 15
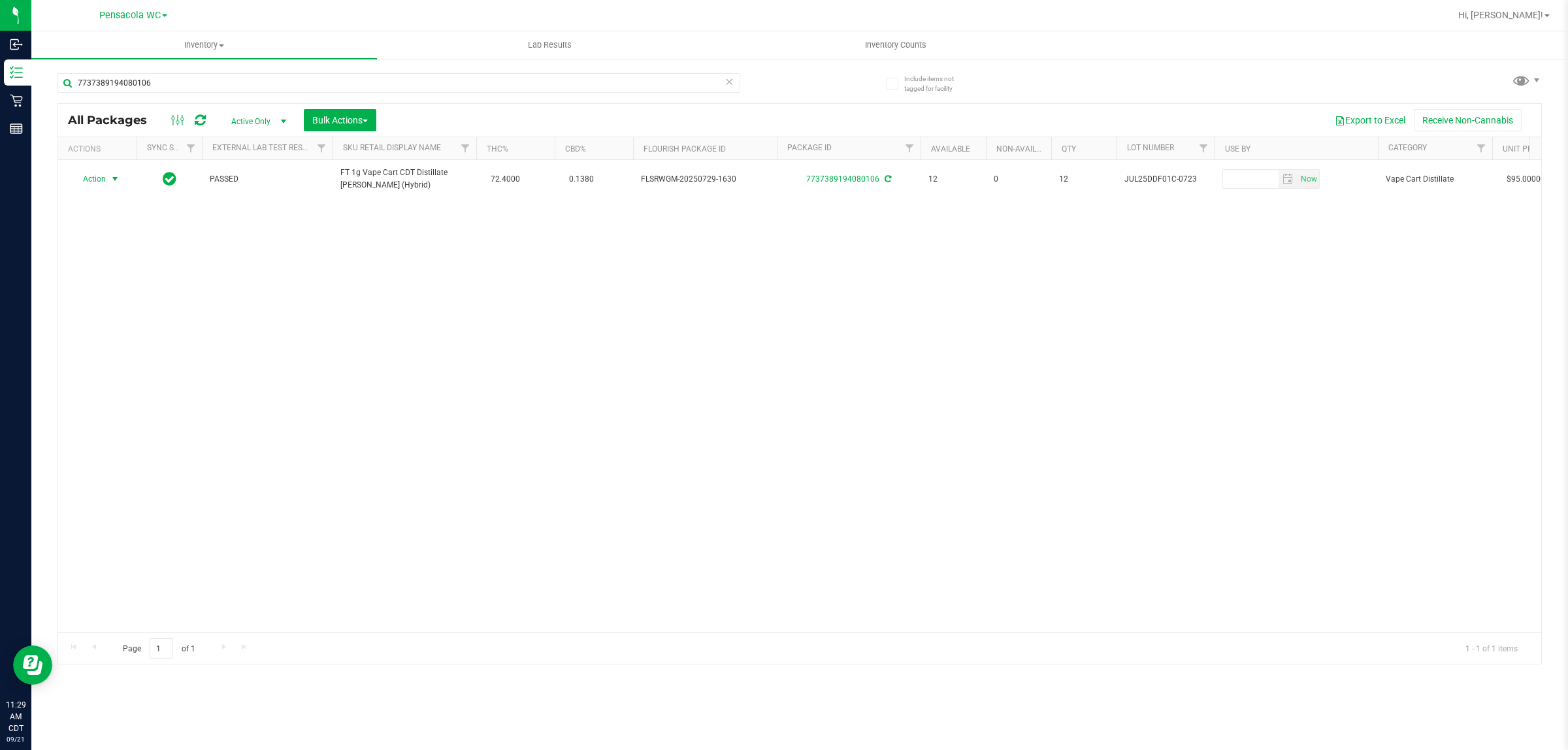
click at [729, 80] on icon at bounding box center [728, 81] width 9 height 15
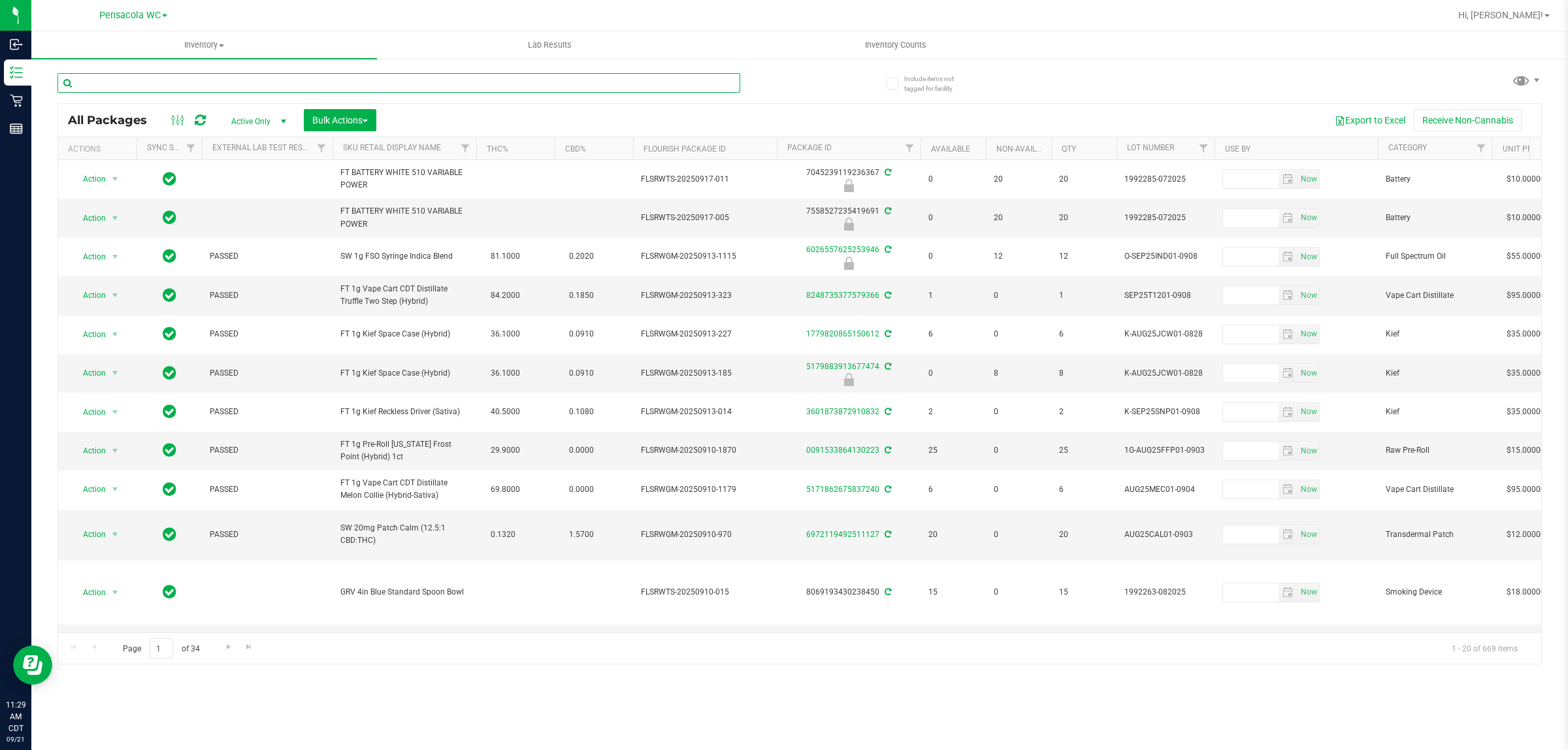
click at [128, 85] on input "text" at bounding box center [399, 83] width 683 height 19
type input "7431163999978668"
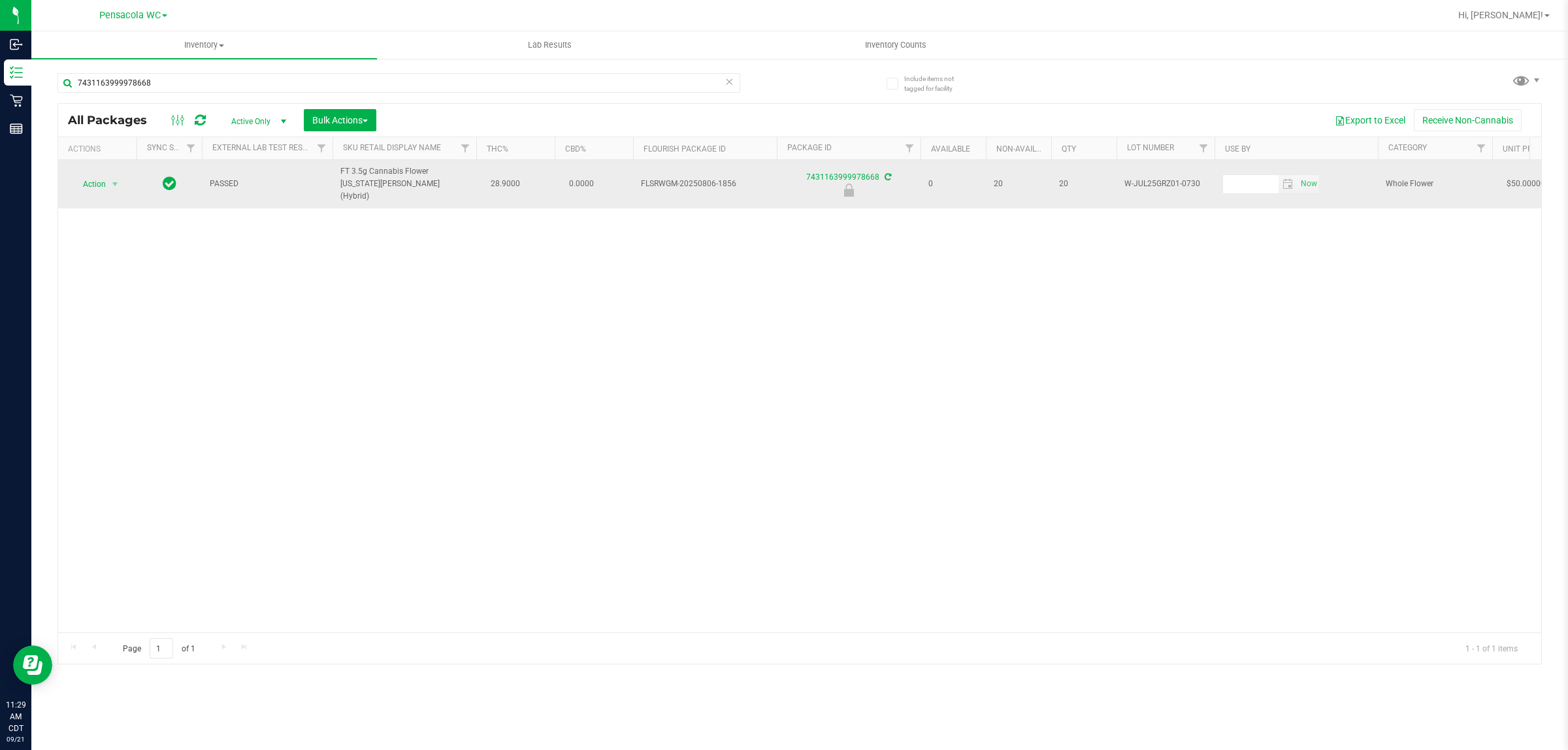
click at [80, 185] on span "Action" at bounding box center [89, 184] width 36 height 18
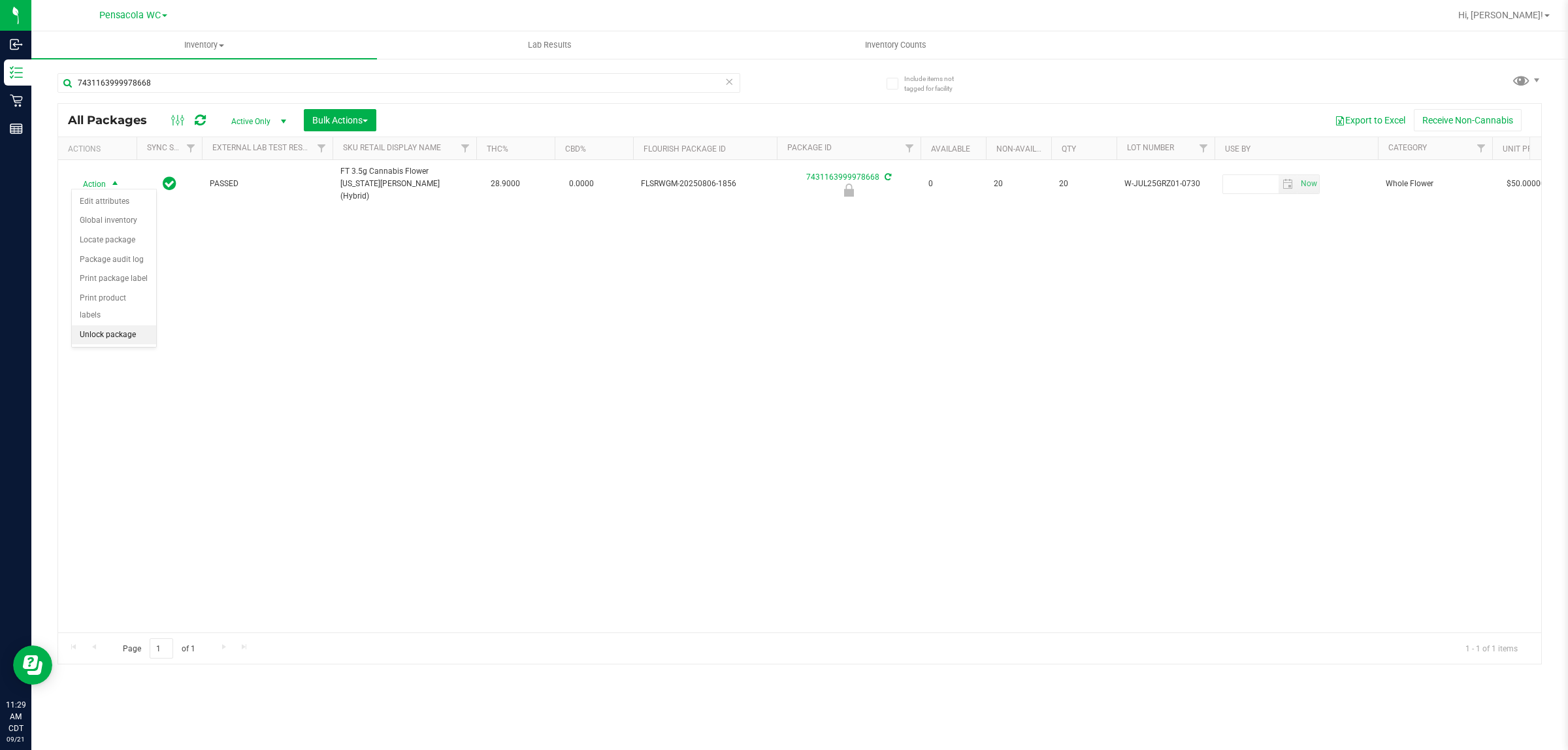
click at [111, 325] on li "Unlock package" at bounding box center [114, 335] width 84 height 19
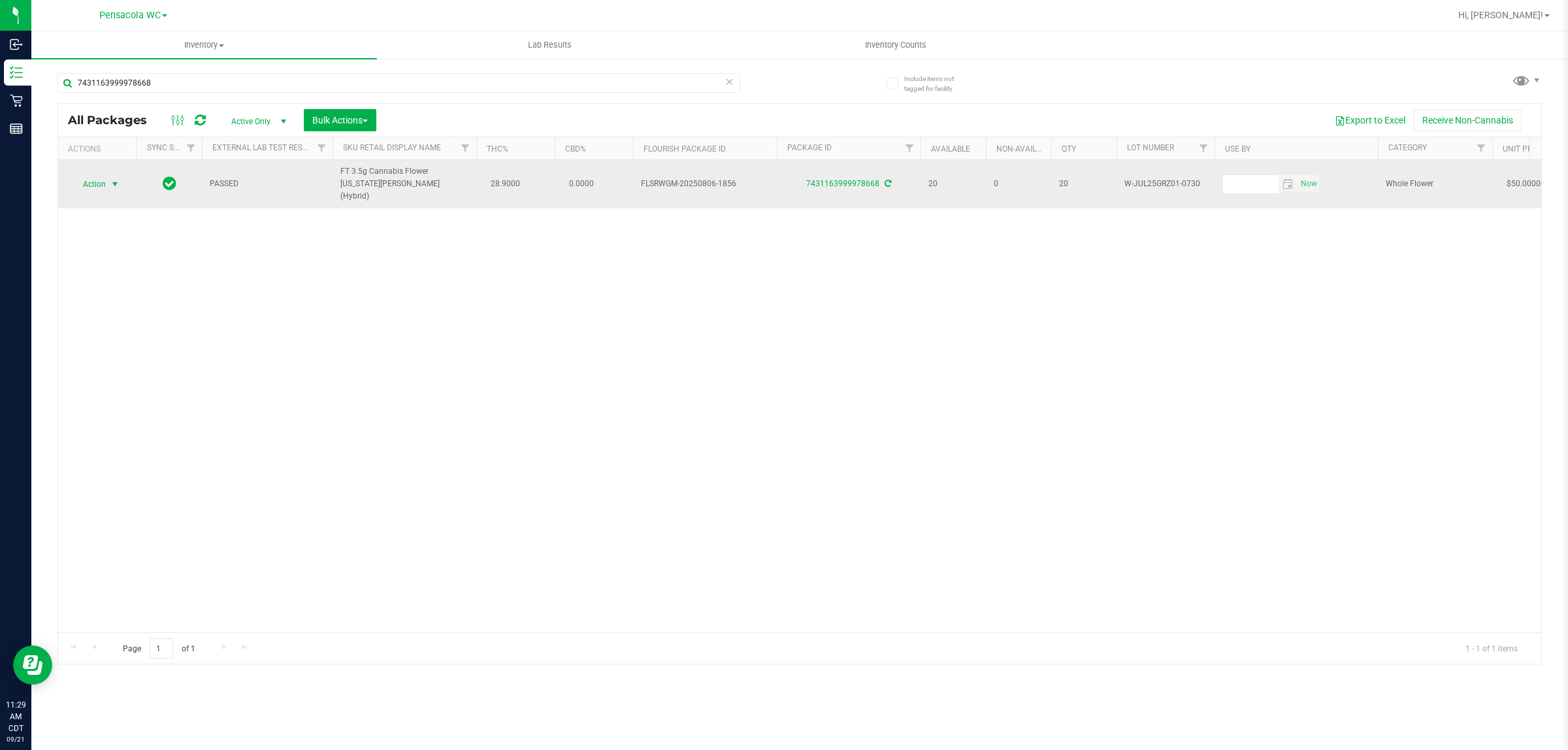
click at [110, 179] on span "select" at bounding box center [115, 184] width 11 height 11
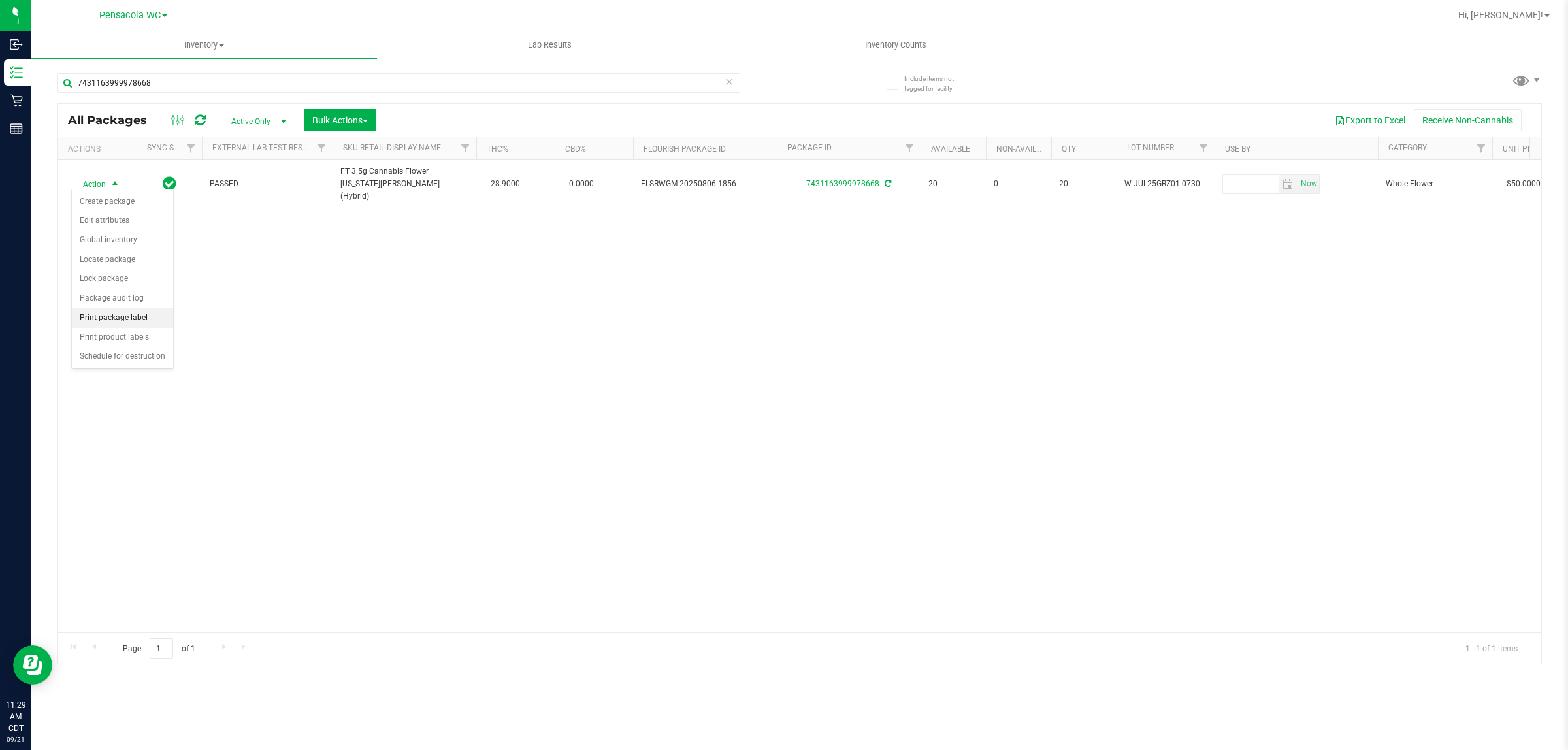
click at [124, 317] on li "Print package label" at bounding box center [122, 318] width 101 height 19
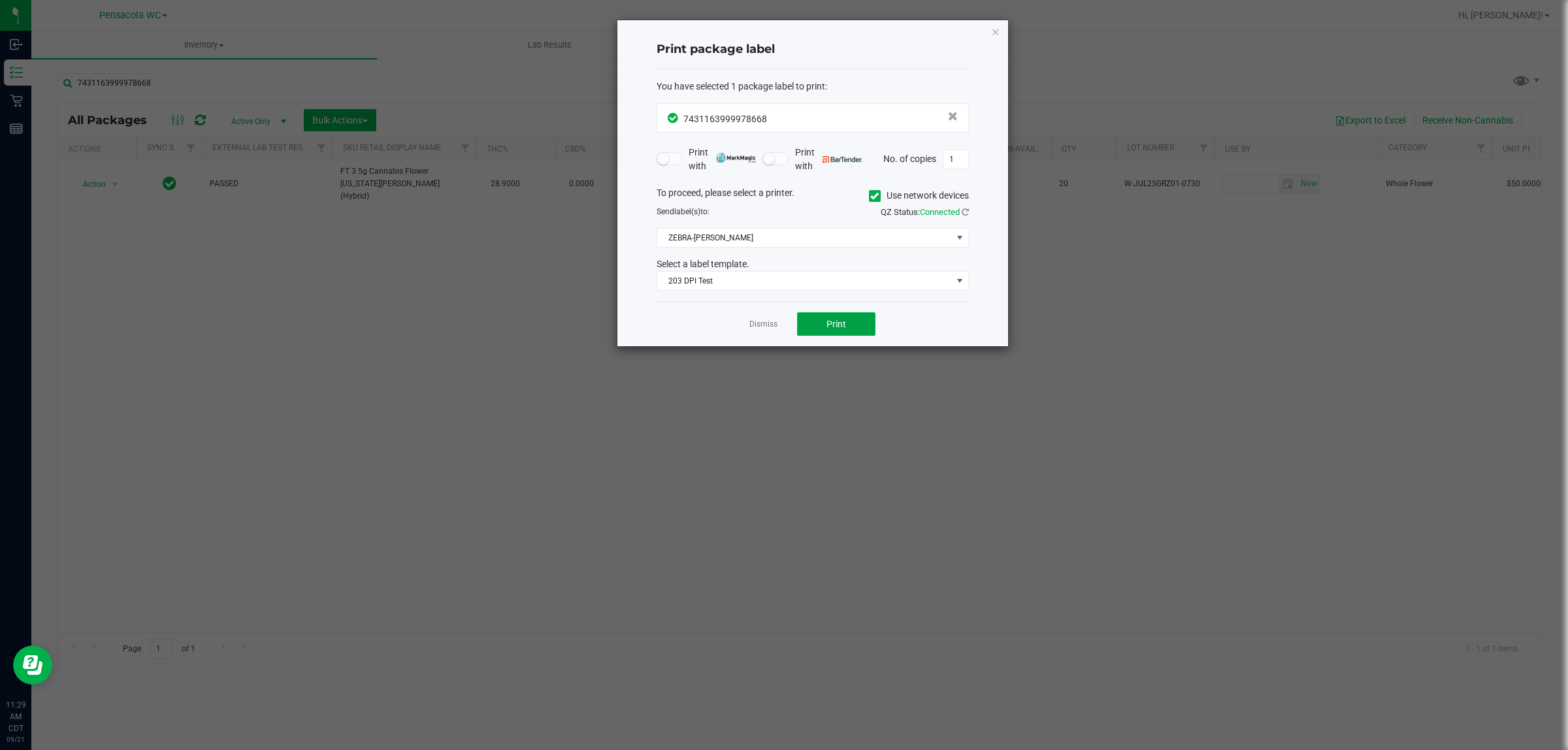
click at [830, 324] on span "Print" at bounding box center [836, 324] width 19 height 11
click at [997, 27] on icon "button" at bounding box center [995, 31] width 9 height 15
